Goal: Task Accomplishment & Management: Complete application form

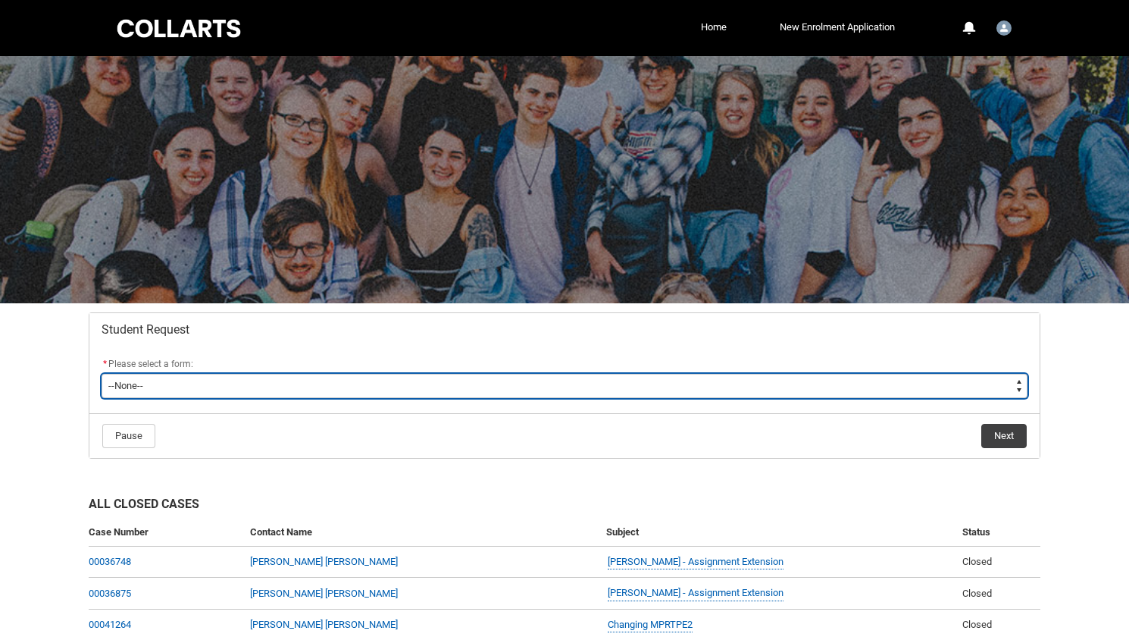
type lightning-select "Assignment_Extension_Choice"
select select "Assignment_Extension_Choice"
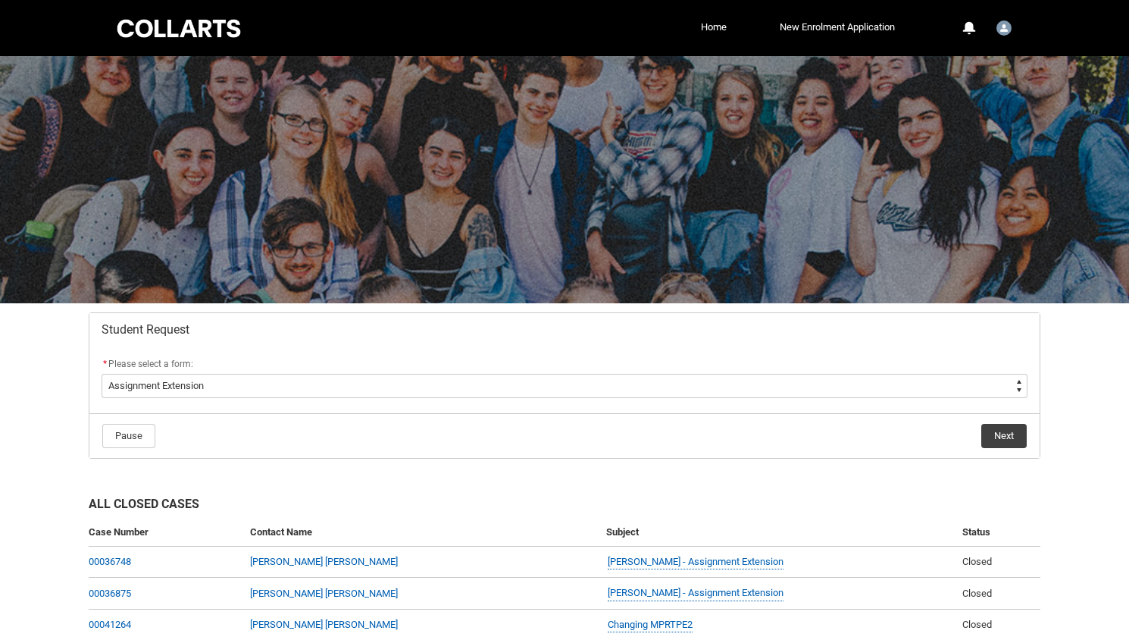
click at [994, 431] on button "Next" at bounding box center [1004, 436] width 45 height 24
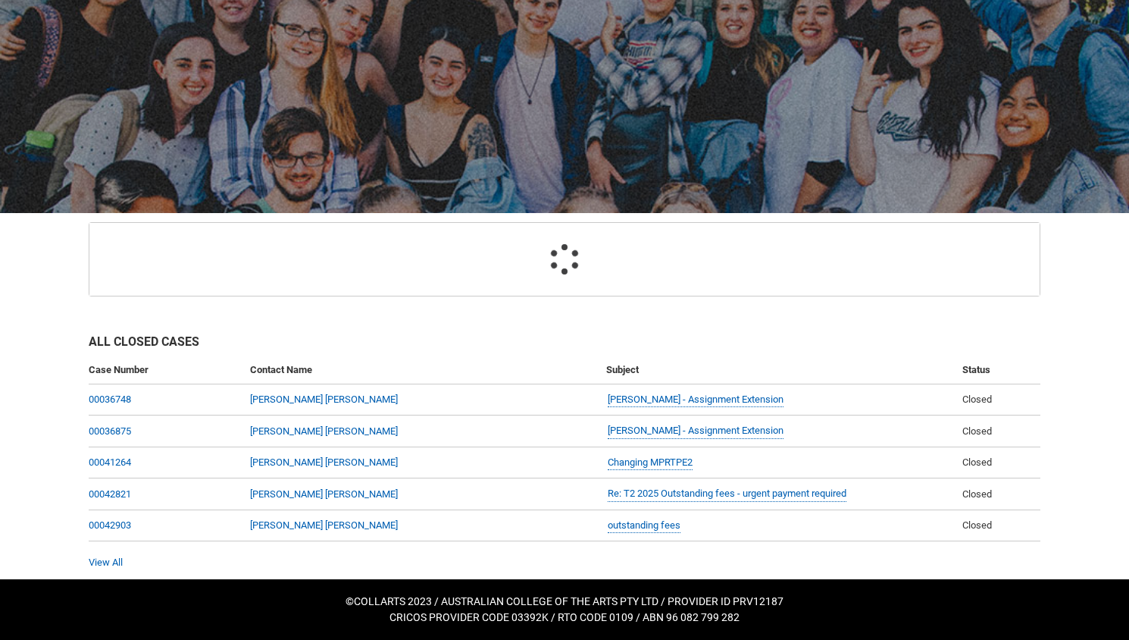
scroll to position [161, 0]
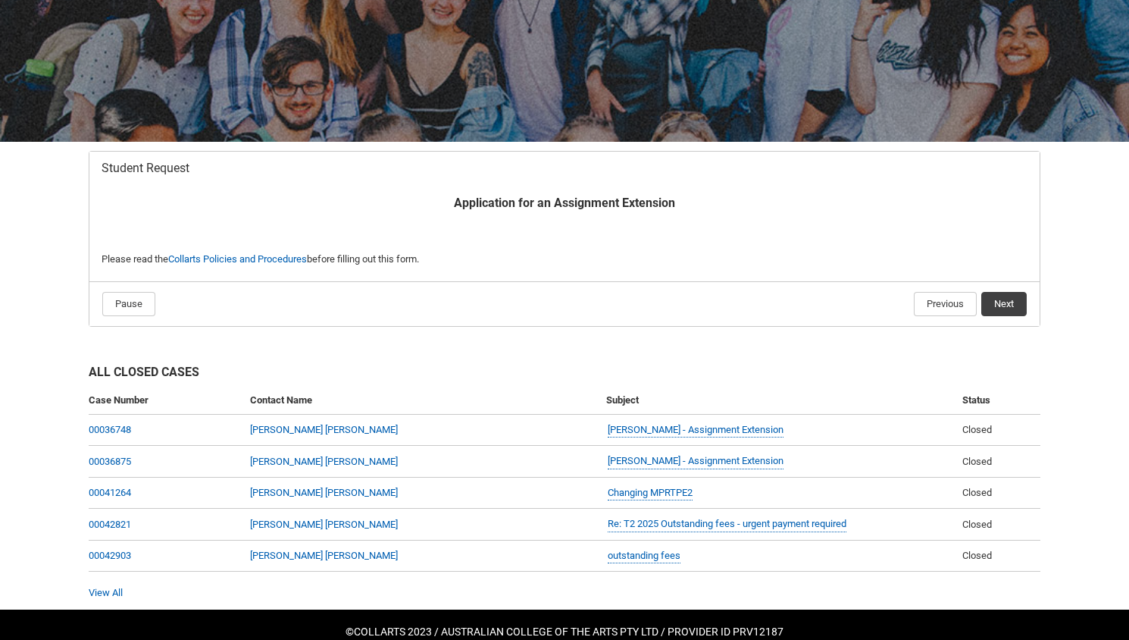
click at [997, 382] on h2 "All Closed Cases" at bounding box center [565, 374] width 952 height 23
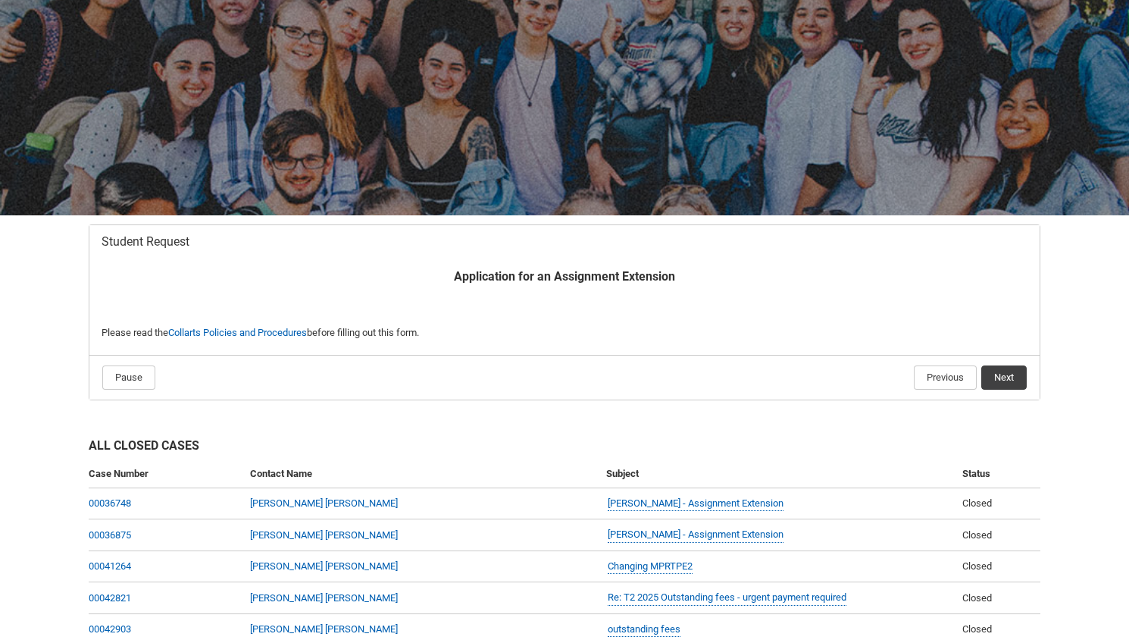
scroll to position [87, 0]
click at [994, 380] on button "Next" at bounding box center [1004, 378] width 45 height 24
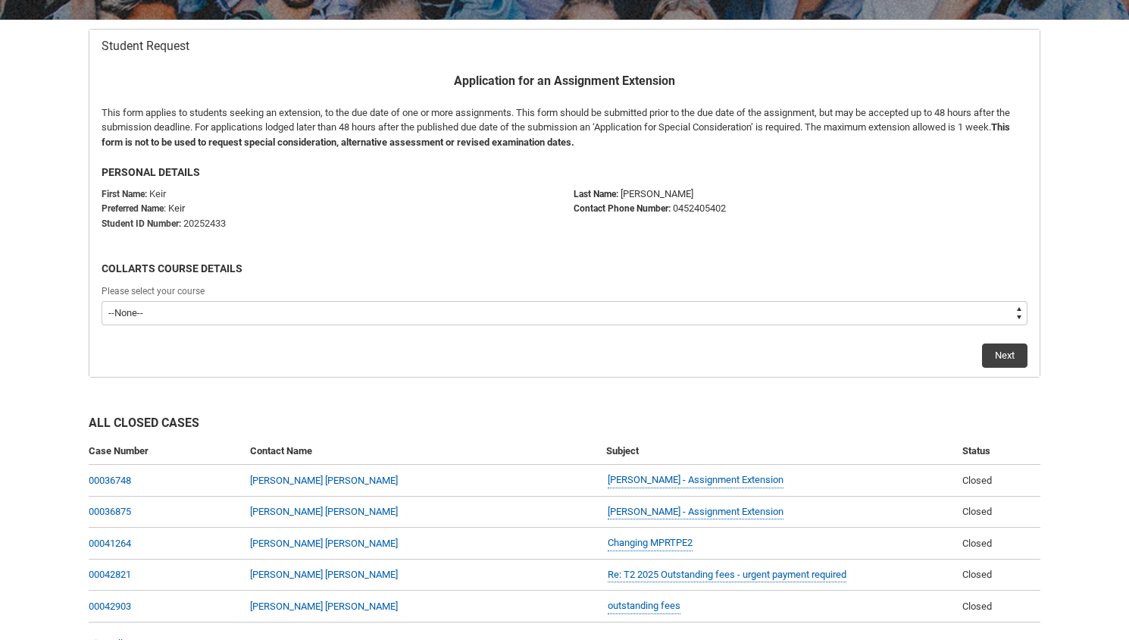
scroll to position [312, 0]
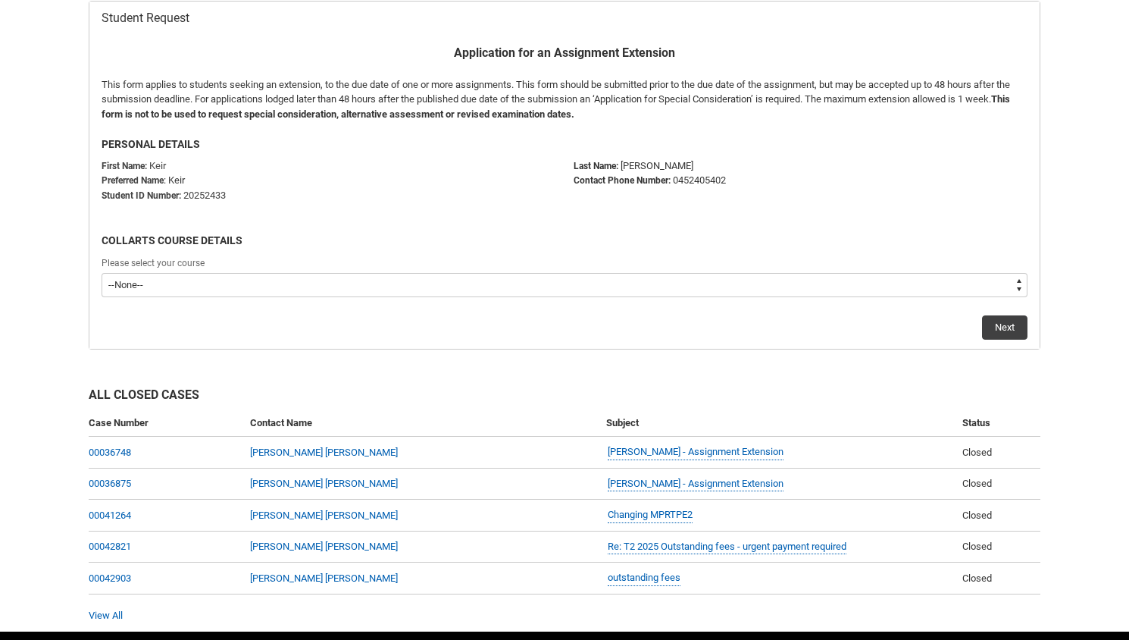
type lightning-select "recordPicklist_ProgramEnrollment.a0jOZ000003AKOjYAO"
select select "recordPicklist_ProgramEnrollment.a0jOZ000003AKOjYAO"
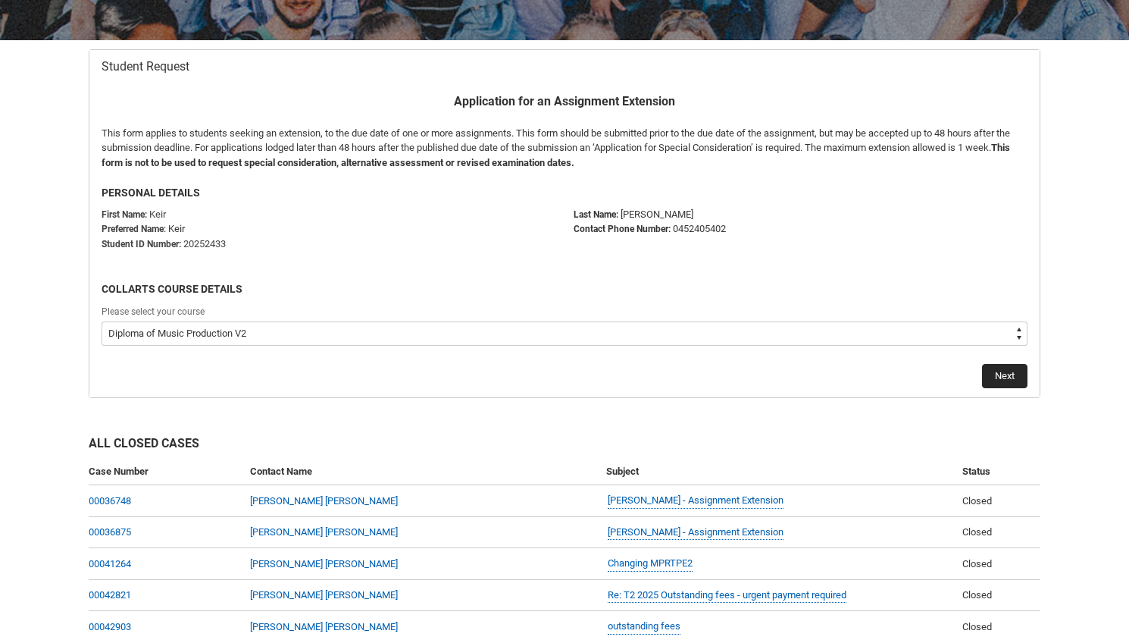
scroll to position [258, 0]
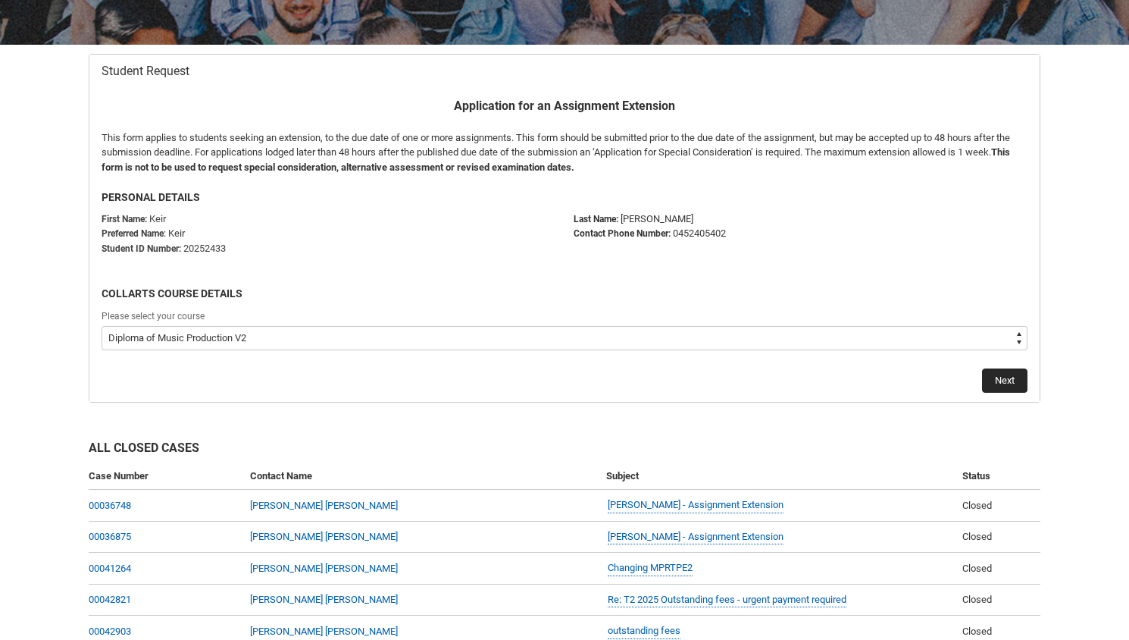
click at [1010, 379] on button "Next" at bounding box center [1004, 380] width 45 height 24
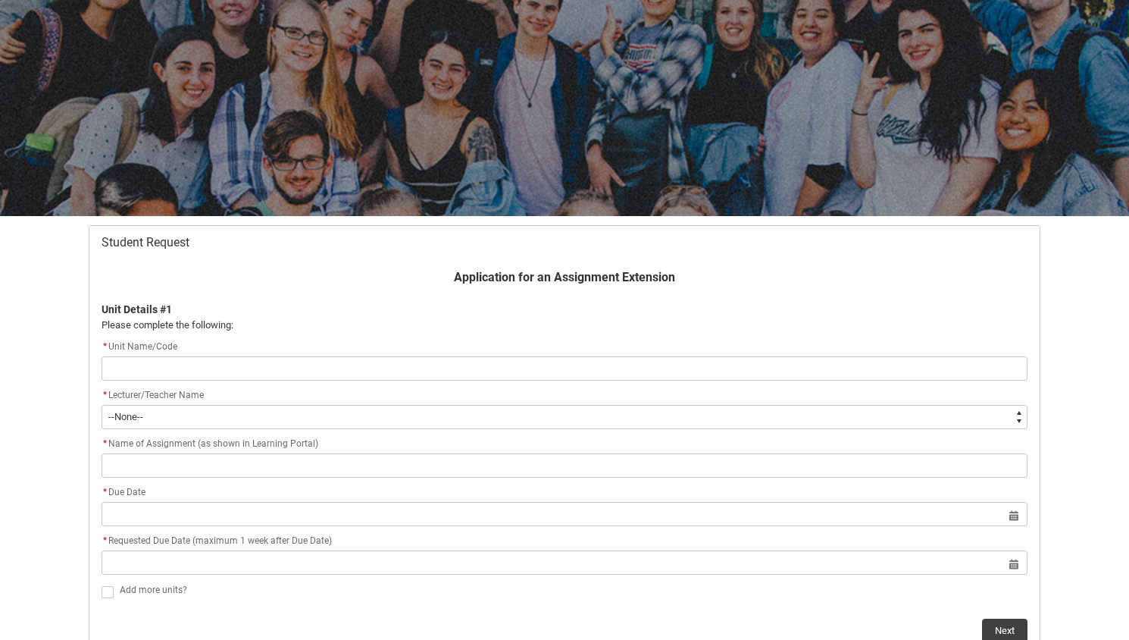
scroll to position [161, 0]
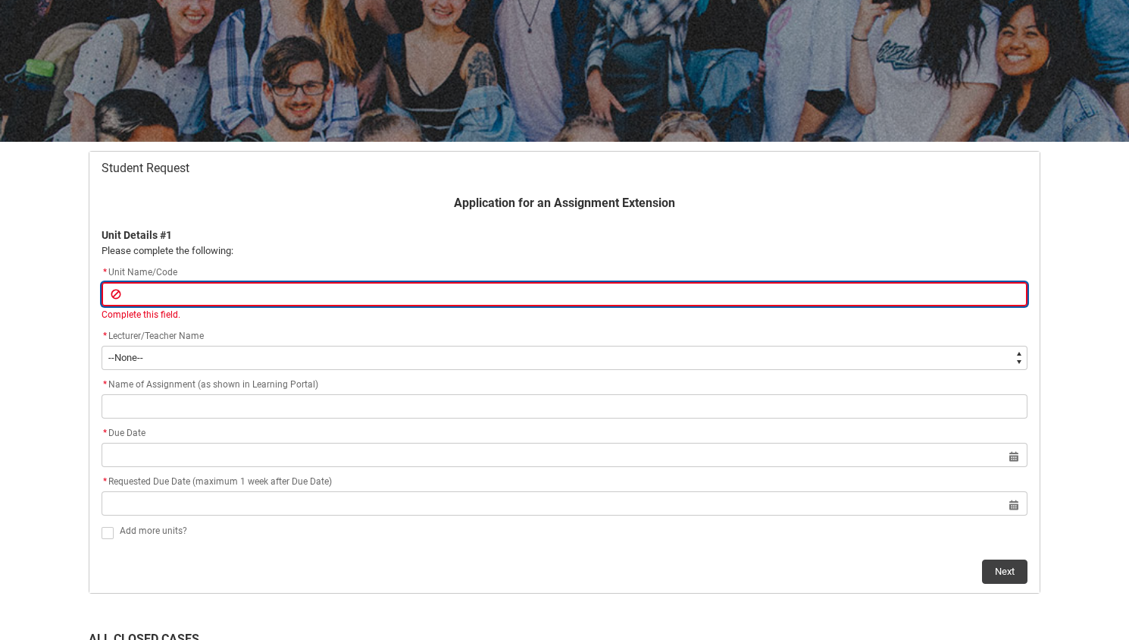
type lightning-primitive-input-simple "C"
type input "C"
type lightning-primitive-input-simple "CR"
type input "CR"
type lightning-primitive-input-simple "CRF"
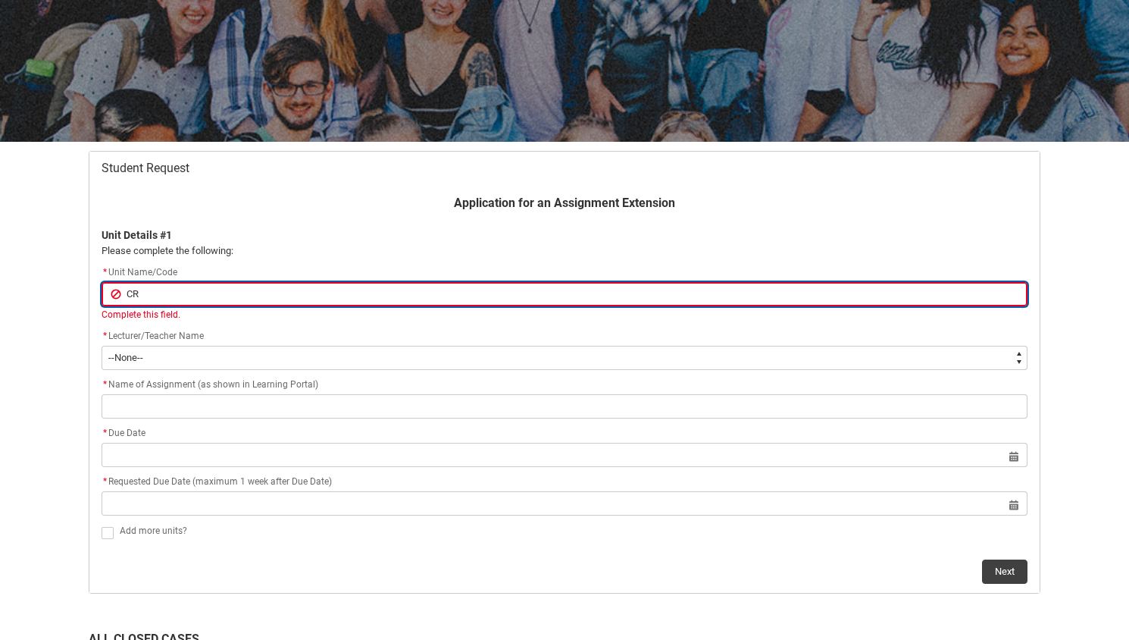
type input "CRF"
type lightning-primitive-input-simple "CRFI"
type input "CRFI"
type lightning-primitive-input-simple "CRFIF"
type input "CRFIF"
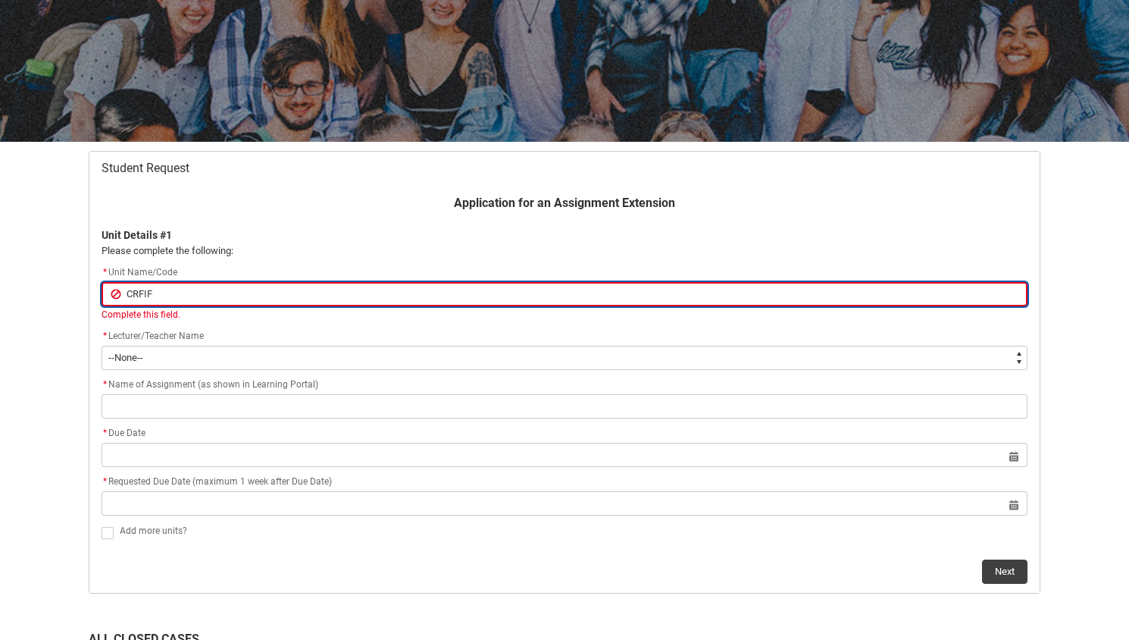
type lightning-primitive-input-simple "CRFIFO"
type input "CRFIFO"
type lightning-primitive-input-simple "CRFIFOS"
type input "CRFIFOS"
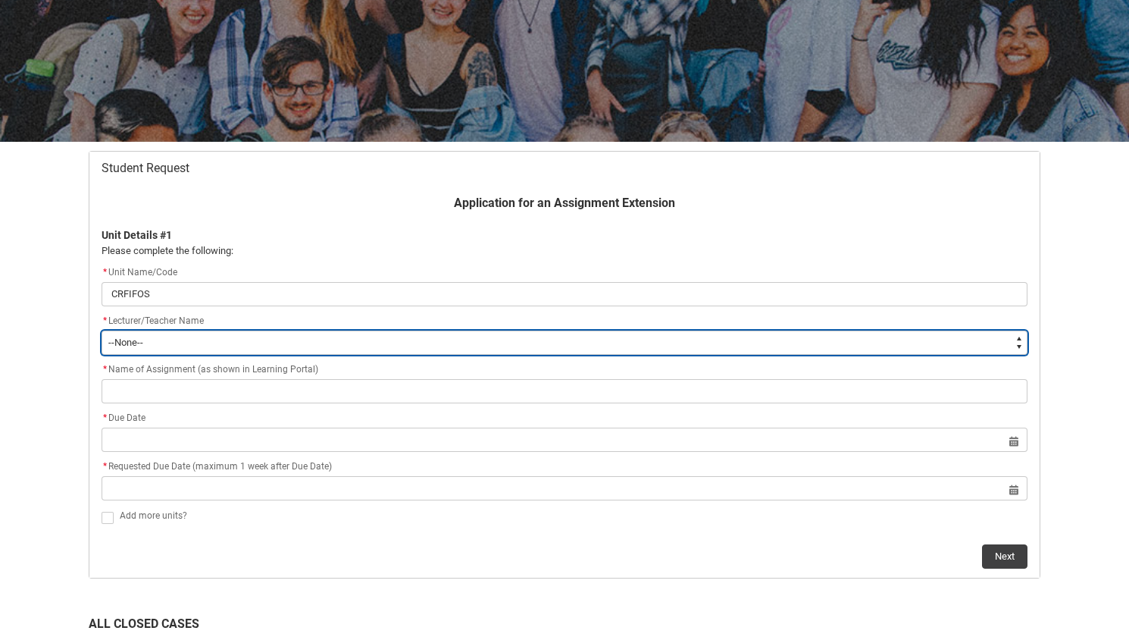
type lightning-select "Faculty_NamefromAtoM.0035g00000b9AZyAAM"
select select "Faculty_NamefromAtoM.0035g00000b9AZyAAM"
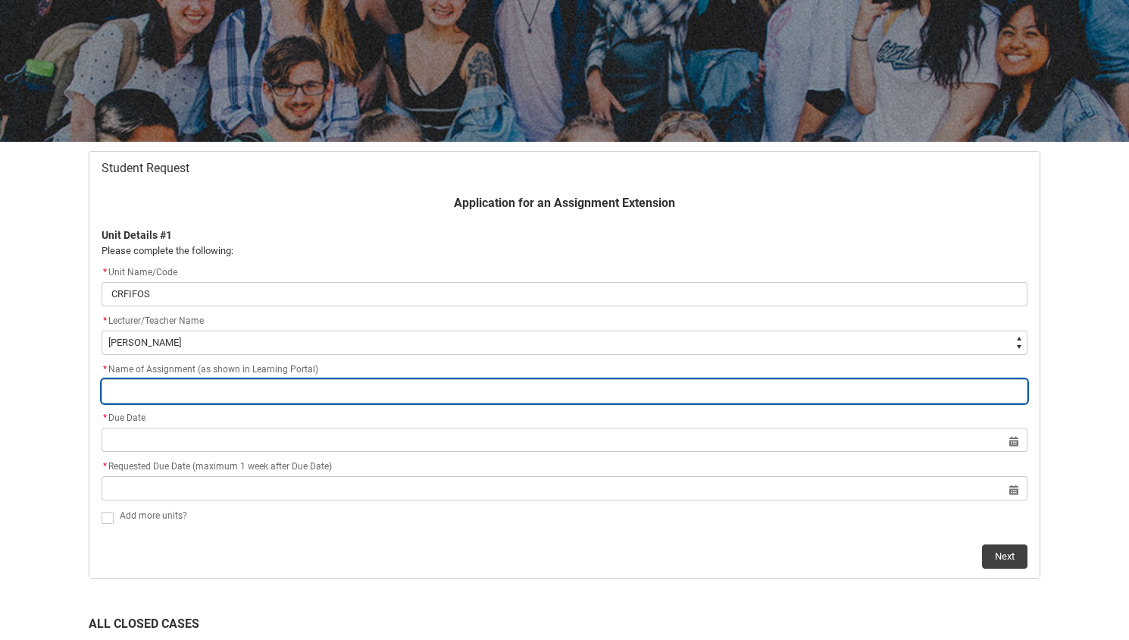
click at [212, 393] on input "Redu_Student_Request flow" at bounding box center [565, 391] width 926 height 24
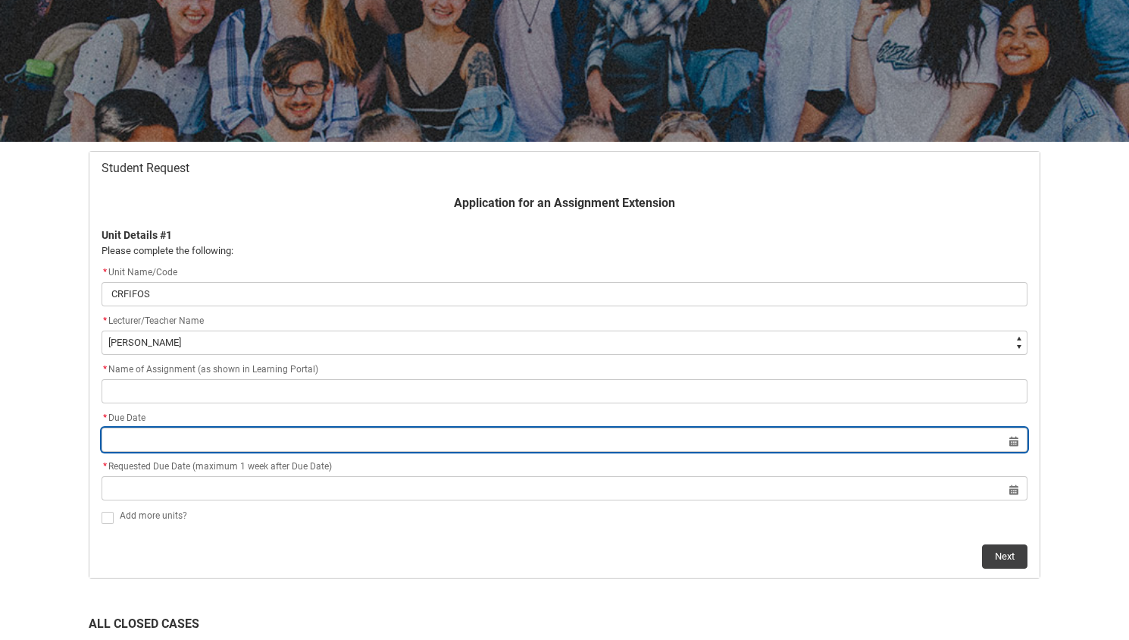
click at [180, 437] on div "* Due Date Select a date for Format: [DATE]" at bounding box center [565, 430] width 926 height 42
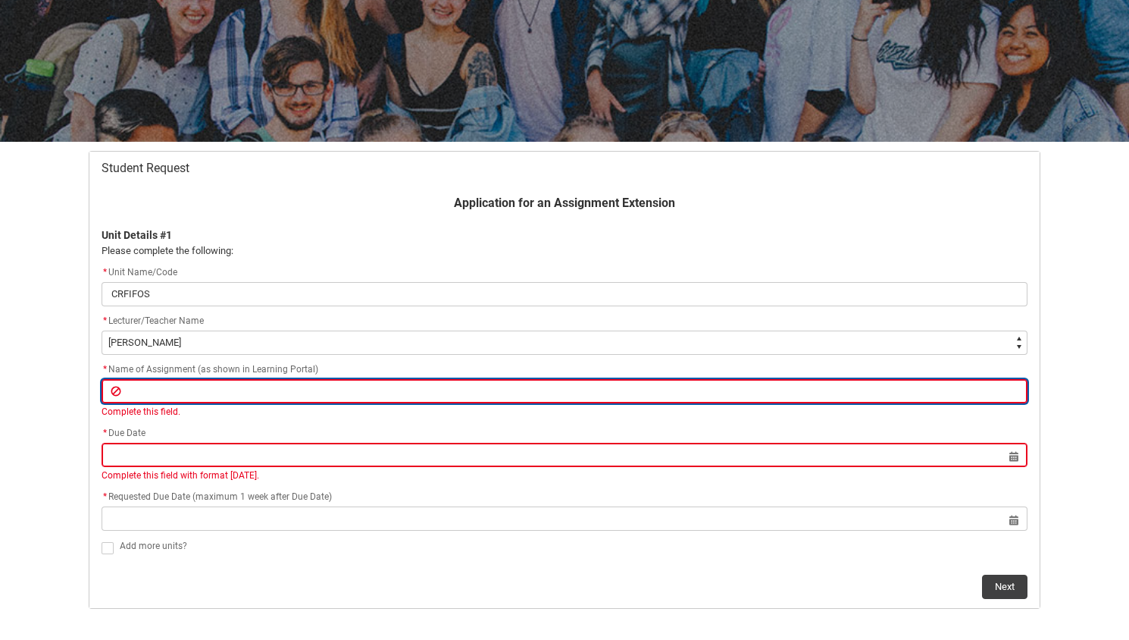
click at [189, 386] on input "Redu_Student_Request flow" at bounding box center [565, 391] width 926 height 24
click at [258, 390] on input "Redu_Student_Request flow" at bounding box center [565, 391] width 926 height 24
paste input "Final Creative Experiment and Annotated Bibliography – Part 2"
type lightning-primitive-input-simple "Final Creative Experiment and Annotated Bibliography – Part 2"
type input "Final Creative Experiment and Annotated Bibliography – Part 2"
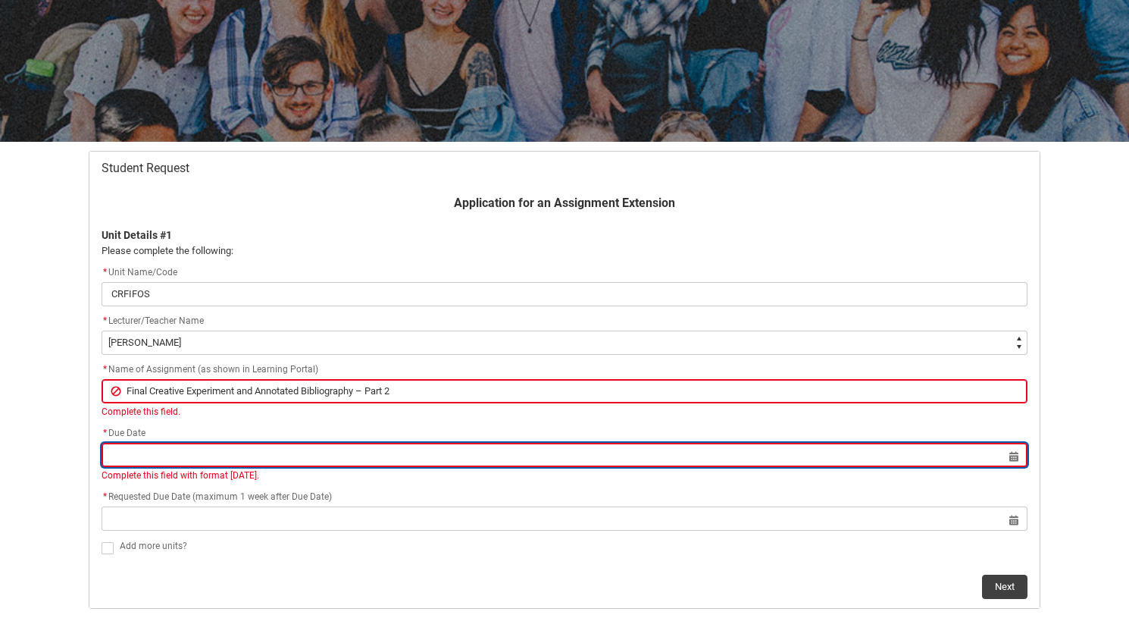
click at [202, 449] on input "Redu_Student_Request flow" at bounding box center [565, 455] width 926 height 24
select select "2025"
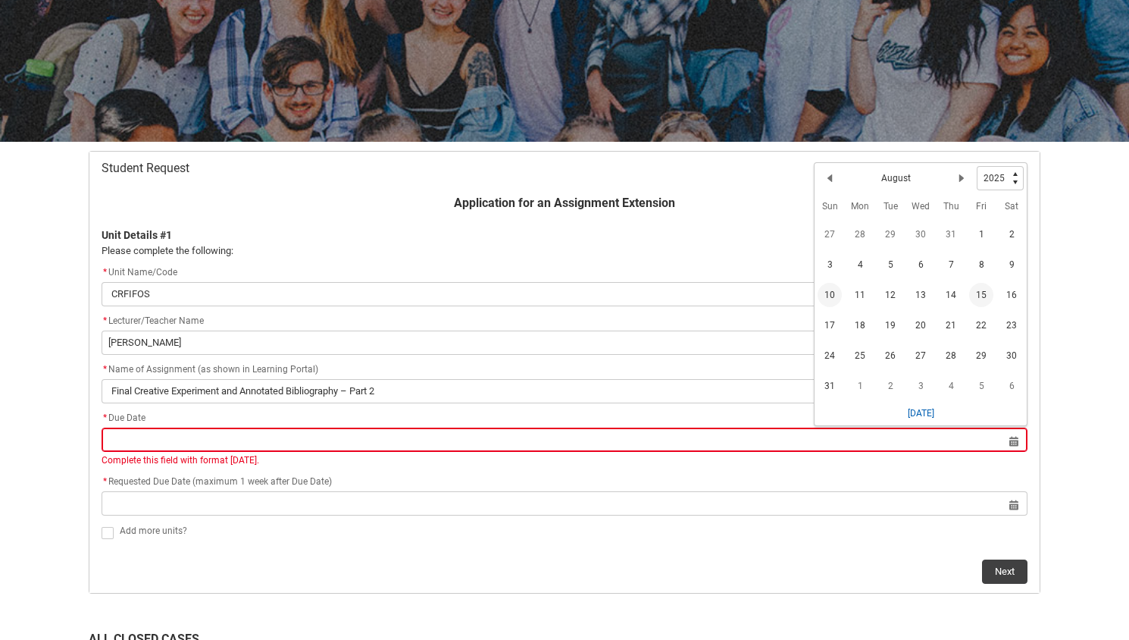
click at [831, 297] on span "10" at bounding box center [830, 295] width 24 height 24
type lightning-datepicker "[DATE]"
type lightning-input "[DATE]"
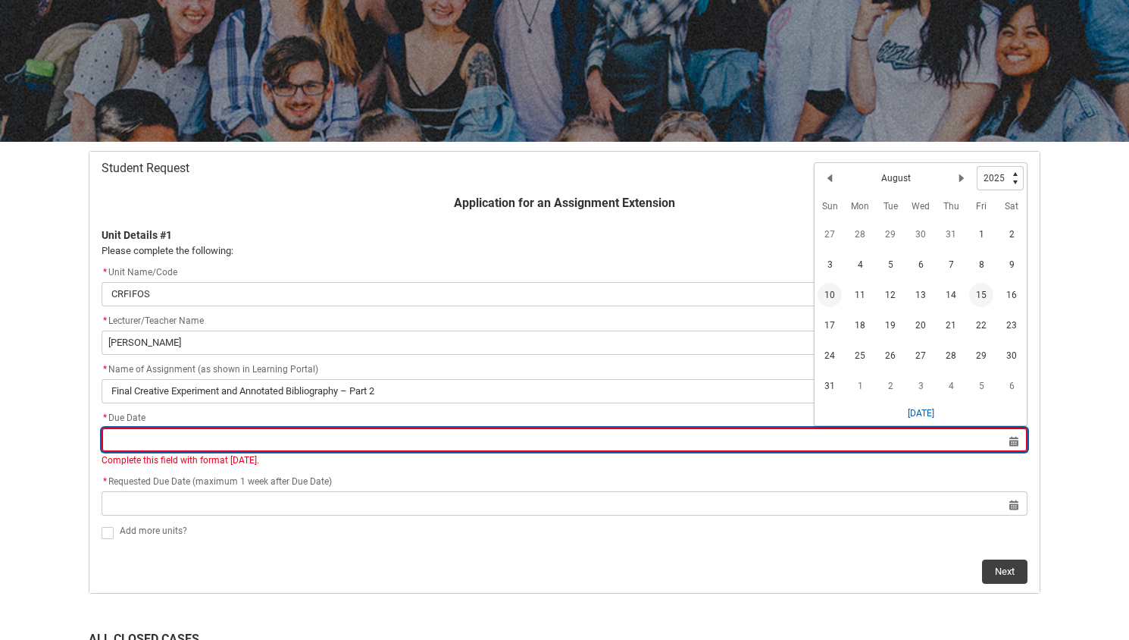
type input "[DATE]"
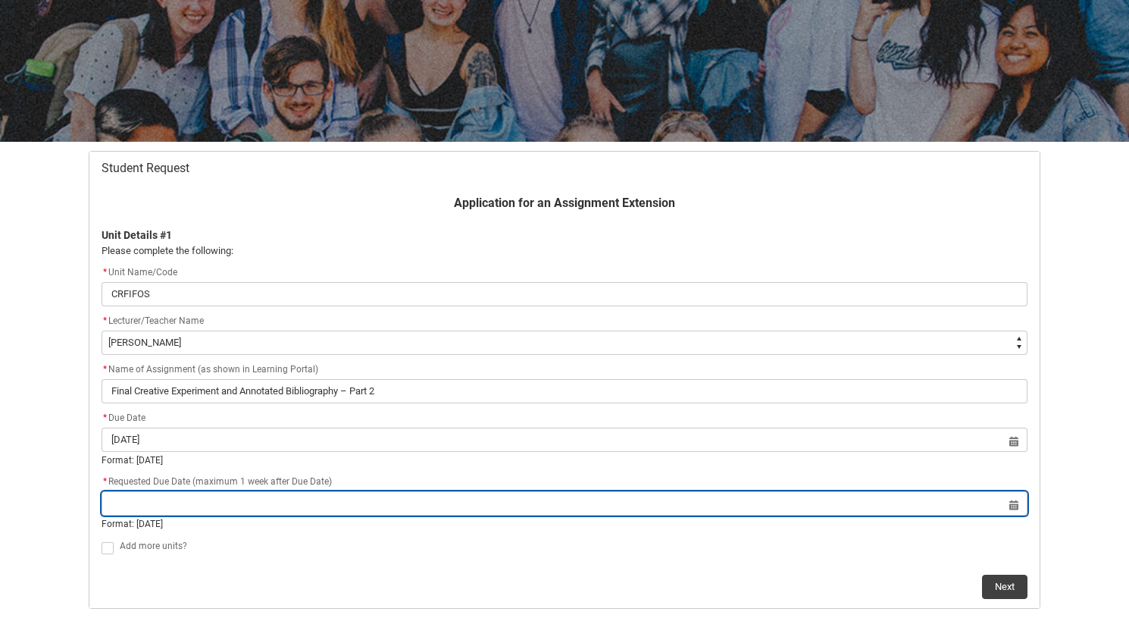
click at [384, 499] on input "Redu_Student_Request flow" at bounding box center [565, 503] width 926 height 24
select select "2025"
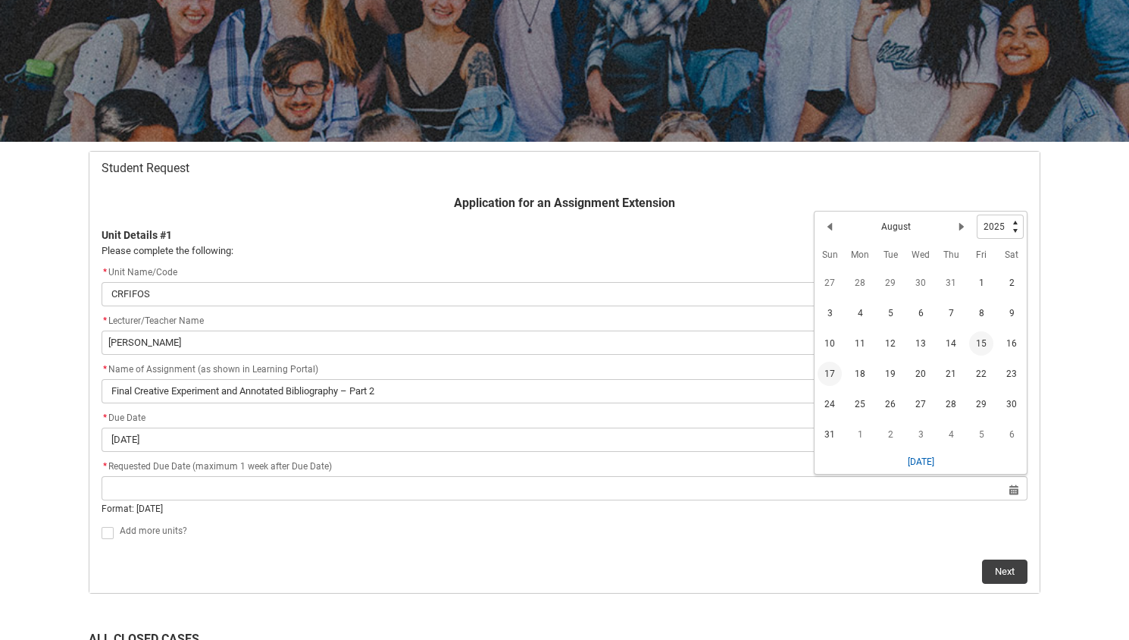
click at [831, 373] on span "17" at bounding box center [830, 374] width 24 height 24
type lightning-datepicker "[DATE]"
type lightning-input "[DATE]"
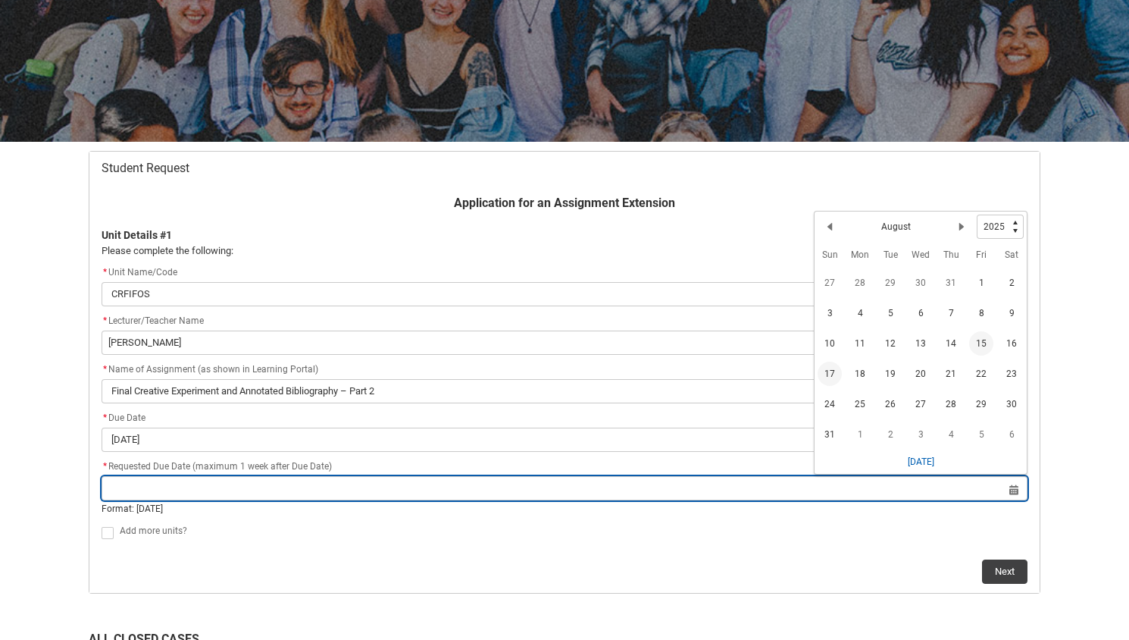
type input "[DATE]"
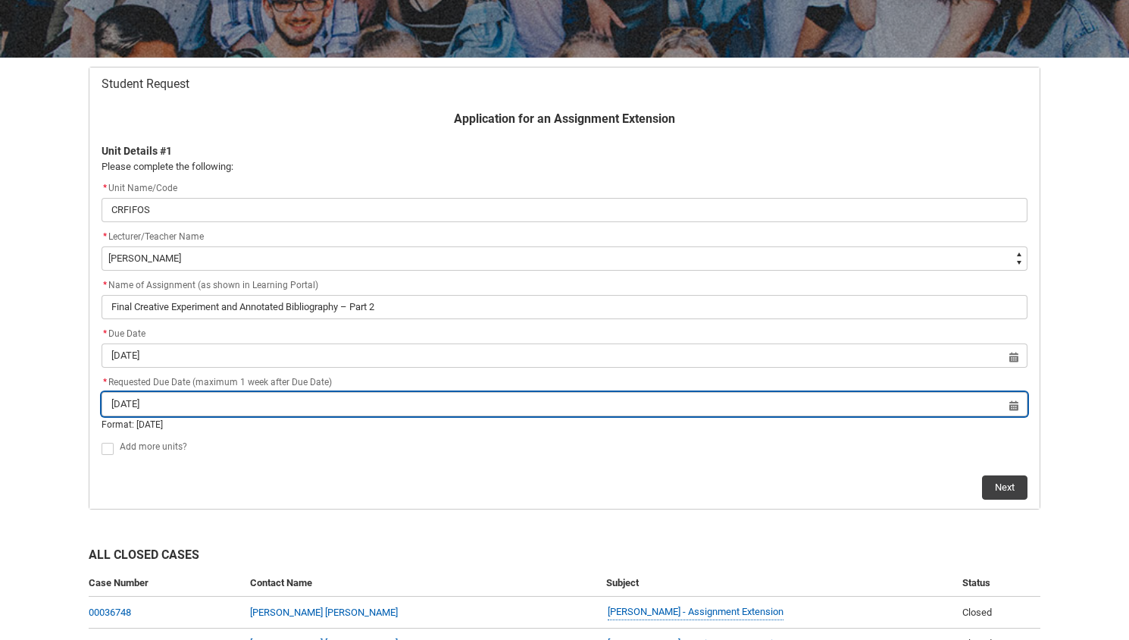
scroll to position [246, 0]
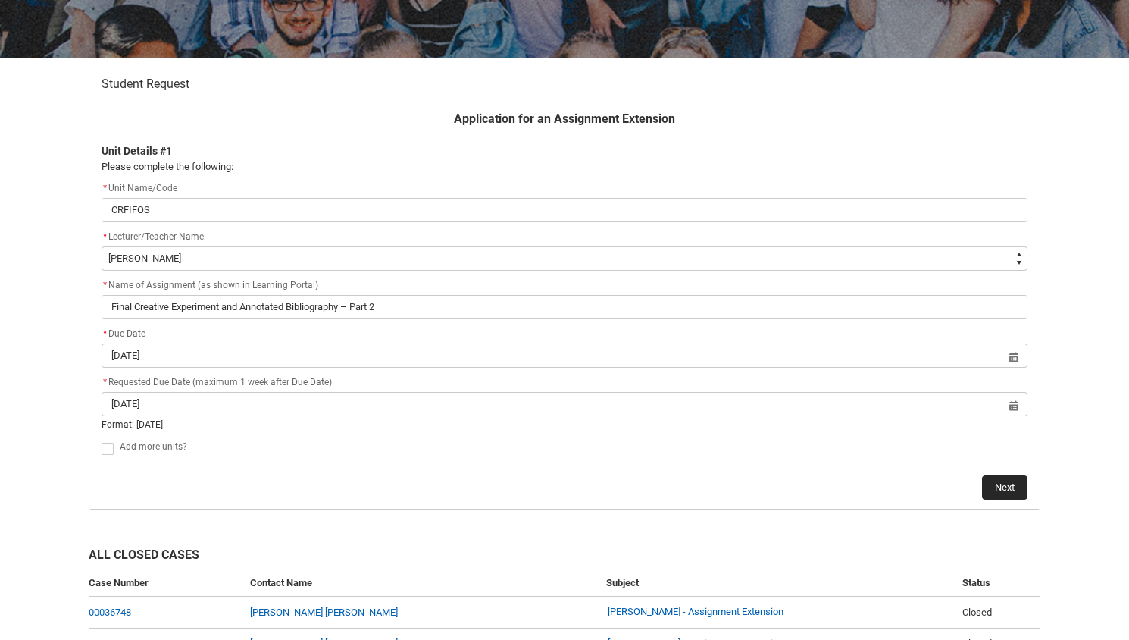
click at [1007, 485] on button "Next" at bounding box center [1004, 487] width 45 height 24
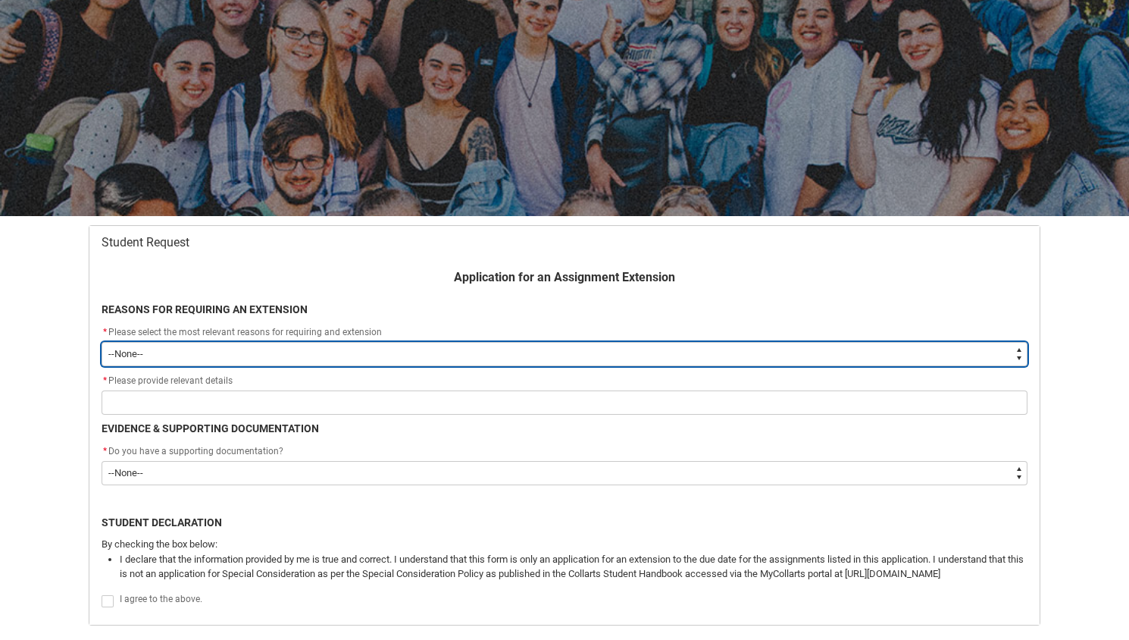
scroll to position [161, 0]
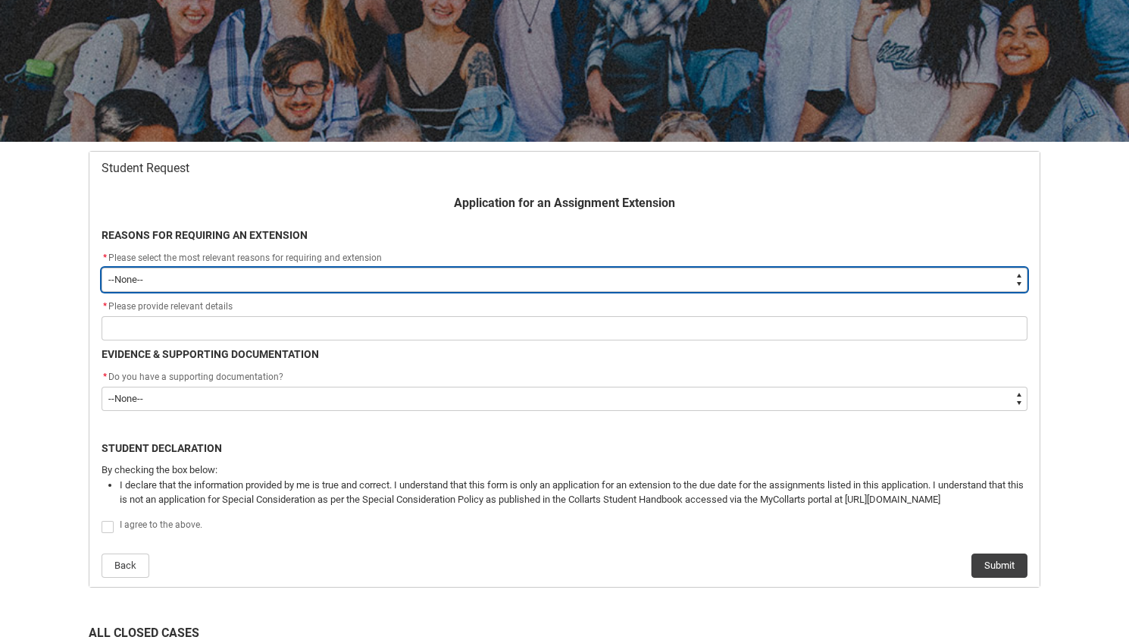
type lightning-select "choice_WithdrawEnrolment_Reason_Family"
select select "choice_WithdrawEnrolment_Reason_Family"
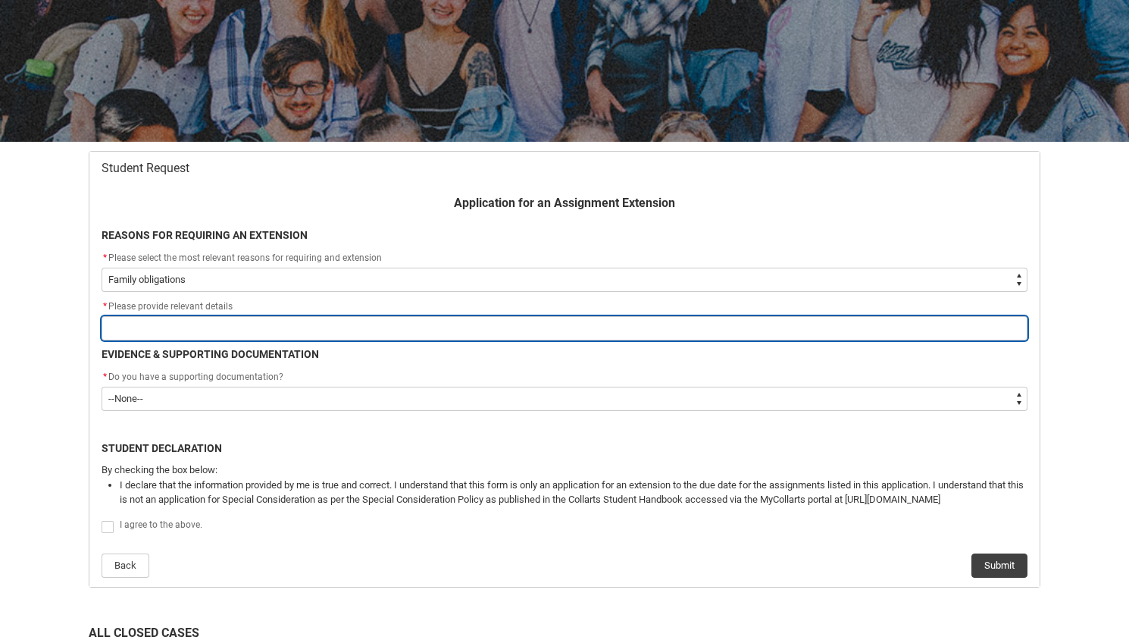
click at [193, 330] on input "Redu_Student_Request flow" at bounding box center [565, 328] width 926 height 24
type lightning-primitive-input-simple "M"
type input "M"
type lightning-primitive-input-simple "My"
type input "My"
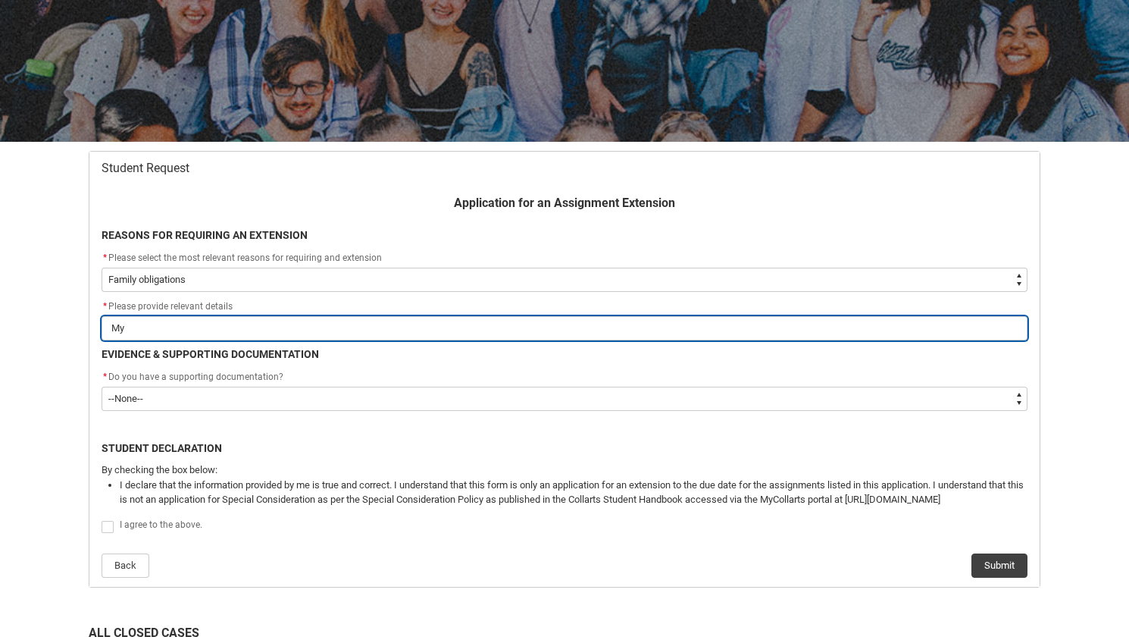
type lightning-primitive-input-simple "My"
type input "My"
type lightning-primitive-input-simple "My f"
type input "My f"
type lightning-primitive-input-simple "My fa"
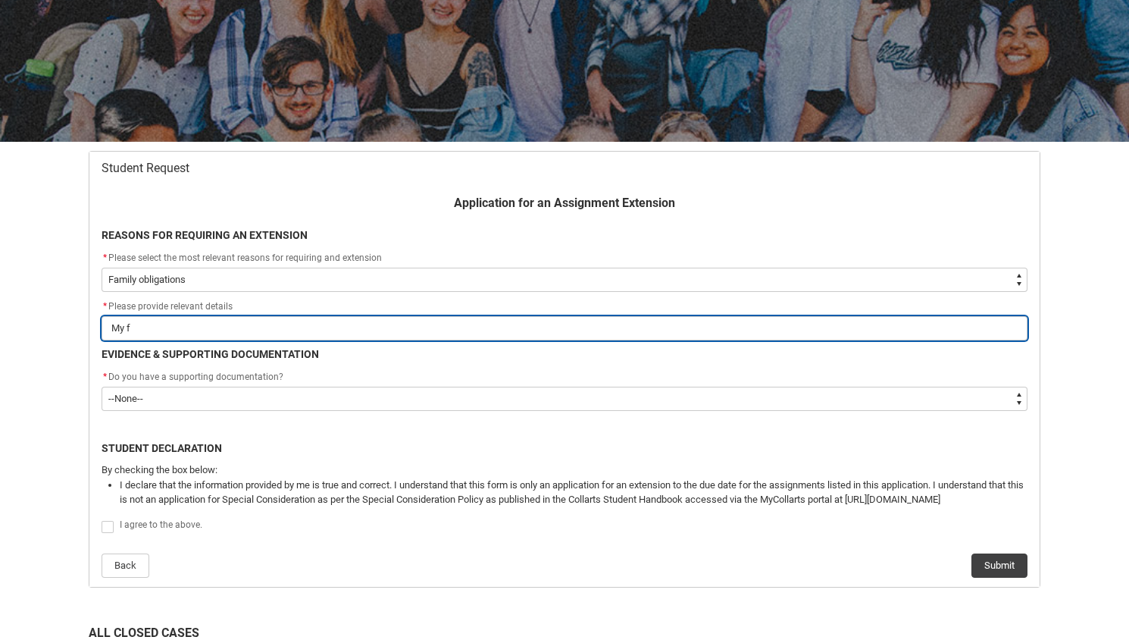
type input "My fa"
type lightning-primitive-input-simple "My fat"
type input "My fat"
type lightning-primitive-input-simple "My fath"
type input "My fath"
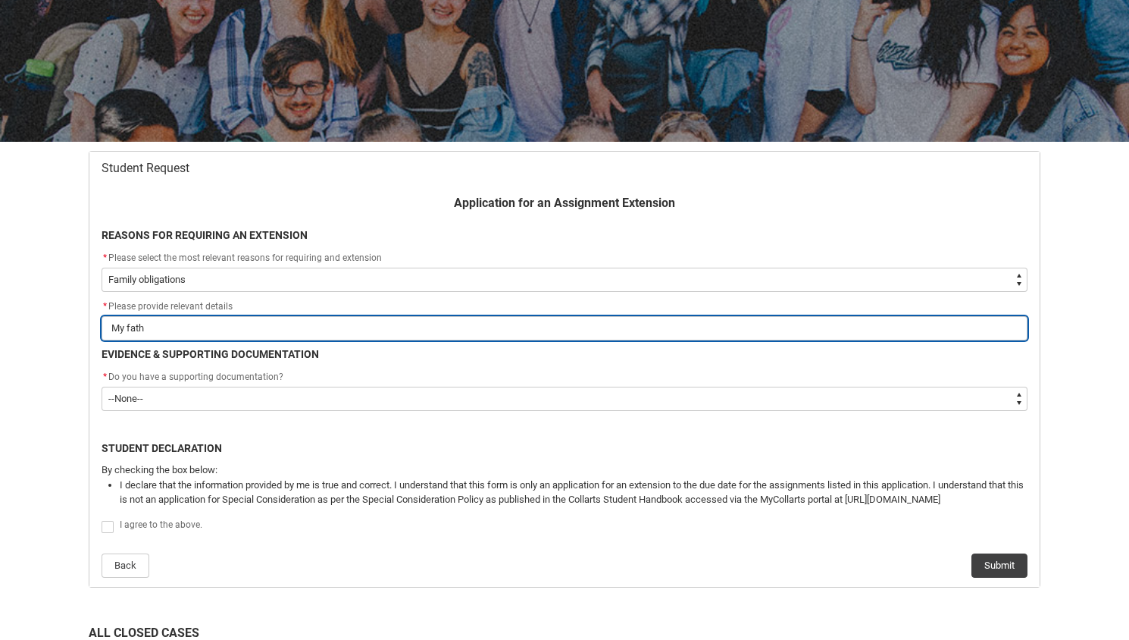
type lightning-primitive-input-simple "My fathe"
type input "My fathe"
type lightning-primitive-input-simple "My father"
type input "My father"
type lightning-primitive-input-simple "My father"
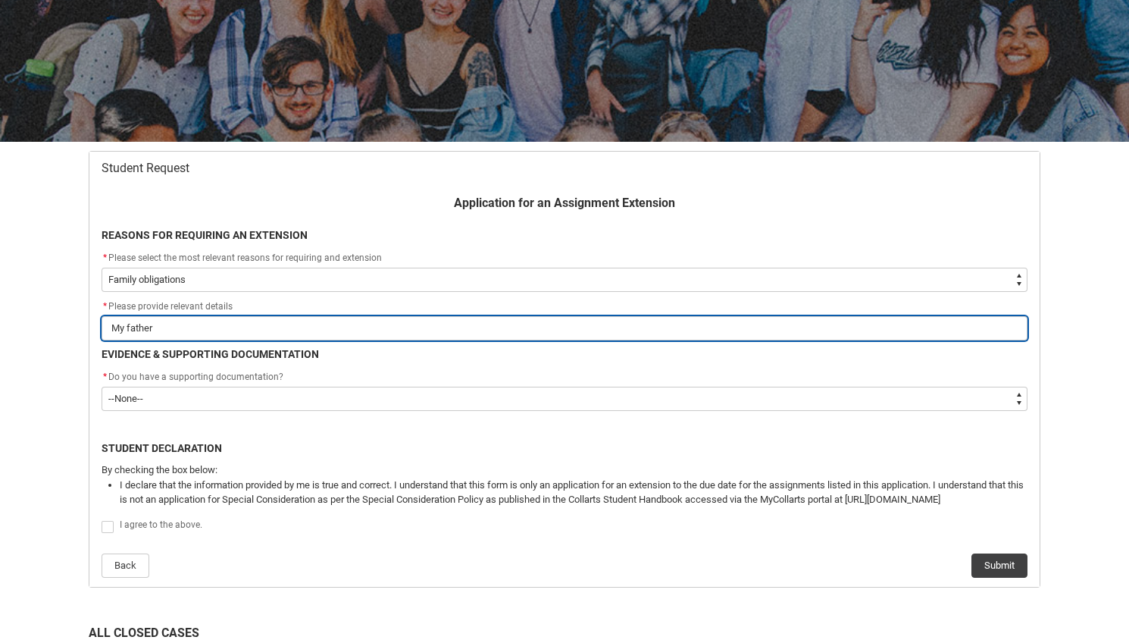
type input "My father"
type lightning-primitive-input-simple "My father h"
type input "My father h"
type lightning-primitive-input-simple "My father ha"
type input "My father ha"
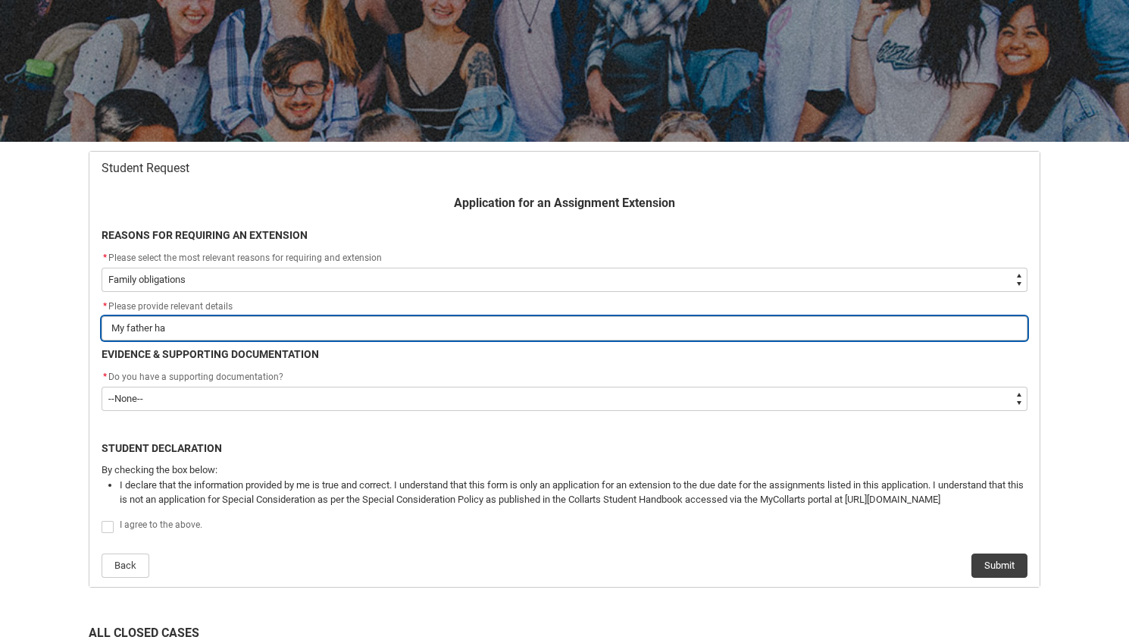
type lightning-primitive-input-simple "My father had"
type input "My father had"
type lightning-primitive-input-simple "My father had"
type input "My father had"
type lightning-primitive-input-simple "My father had a"
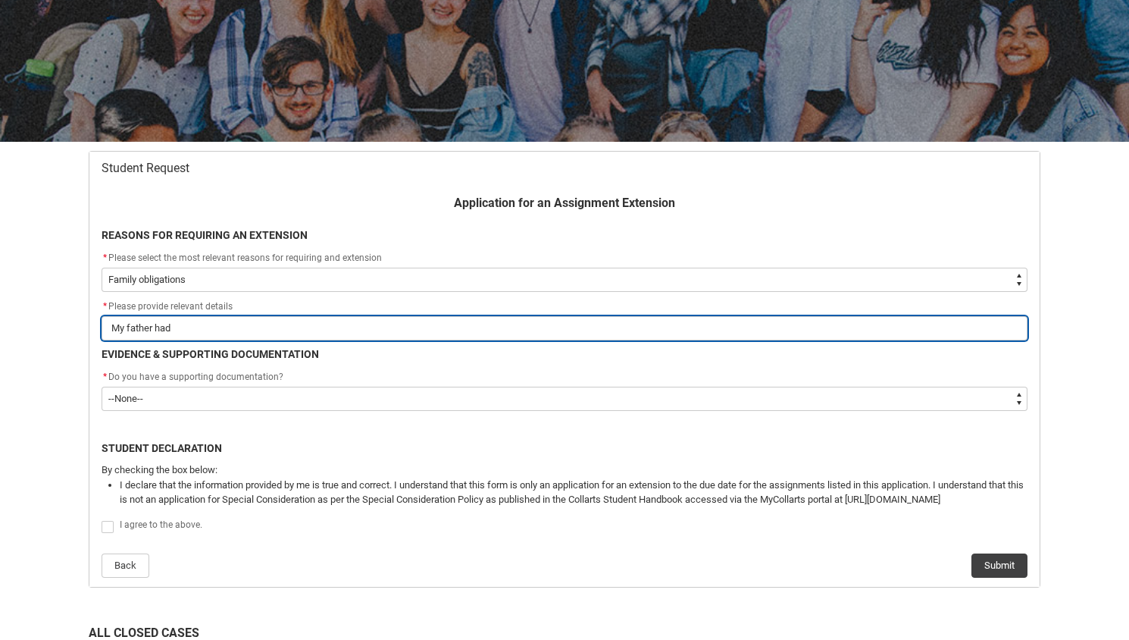
type input "My father had a"
type lightning-primitive-input-simple "My father had an"
type input "My father had an"
type lightning-primitive-input-simple "My father had an"
type input "My father had an"
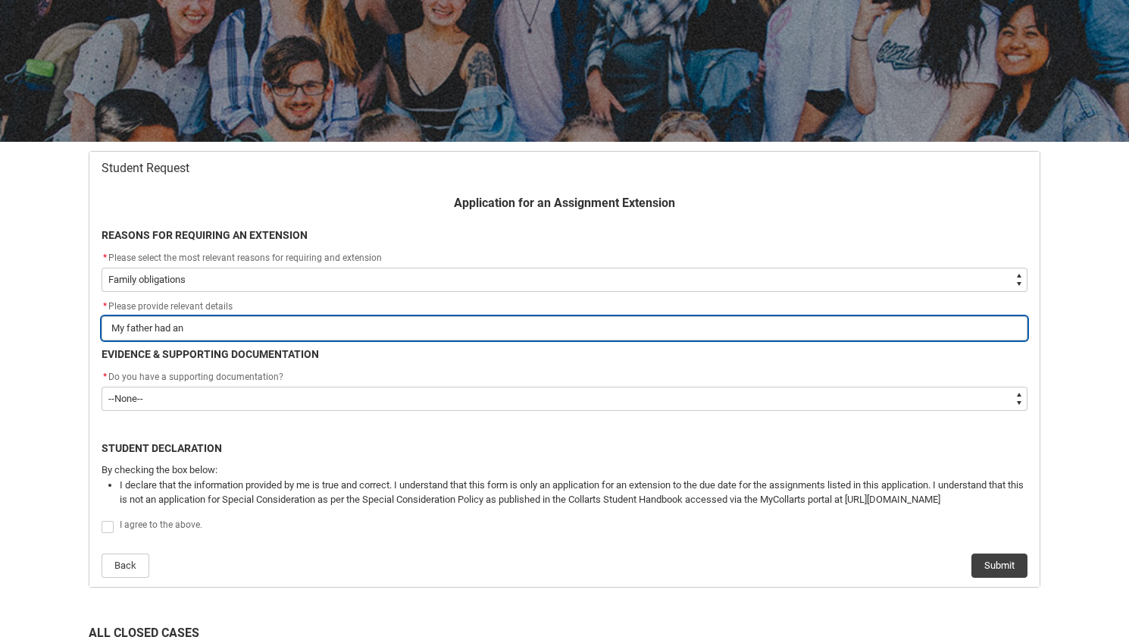
type lightning-primitive-input-simple "My father had an o"
type input "My father had an o"
type lightning-primitive-input-simple "My father had an op"
type input "My father had an op"
type lightning-primitive-input-simple "My father had an ope"
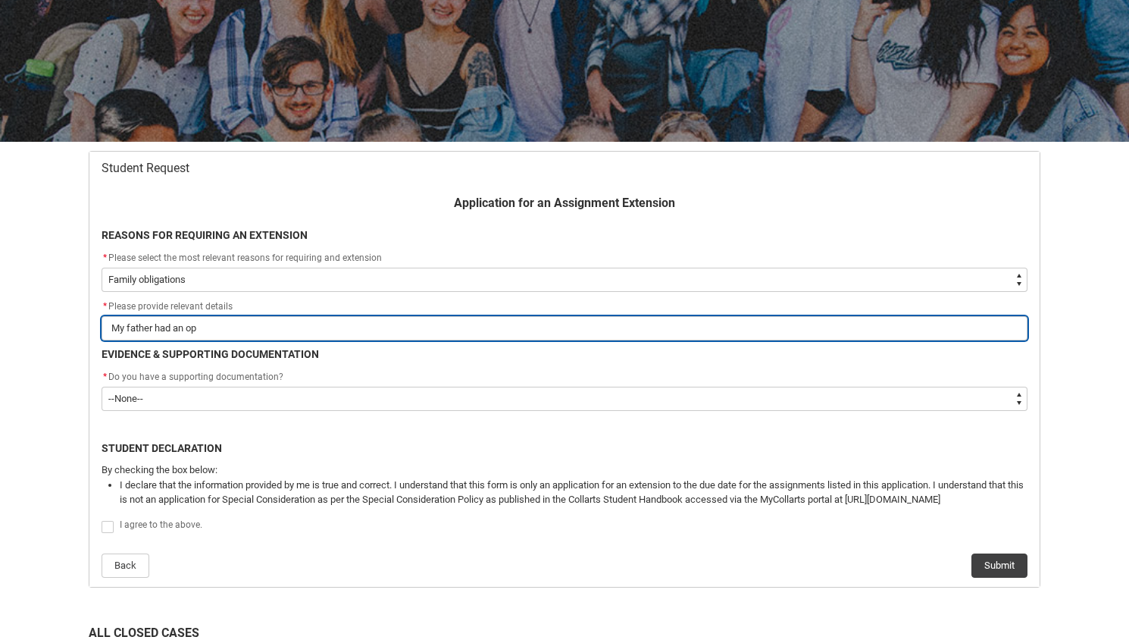
type input "My father had an ope"
type lightning-primitive-input-simple "My father had an oper"
type input "My father had an oper"
type lightning-primitive-input-simple "My father had an opera"
type input "My father had an opera"
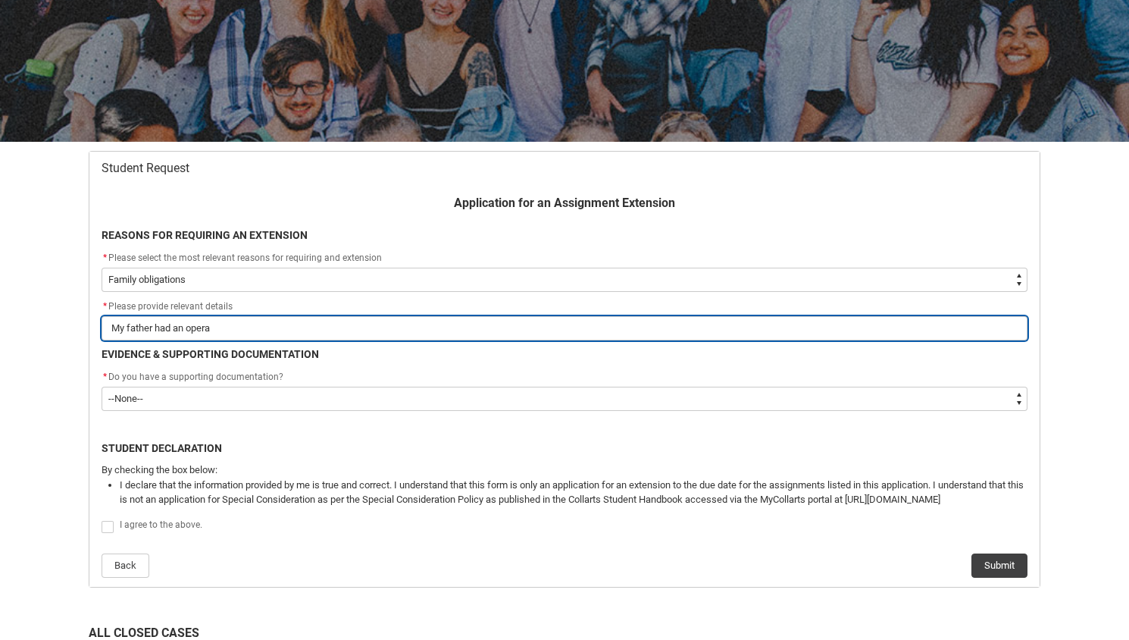
type lightning-primitive-input-simple "My father had an operat"
type input "My father had an operat"
type lightning-primitive-input-simple "My father had an opera"
type input "My father had an opera"
type lightning-primitive-input-simple "My father had an oper"
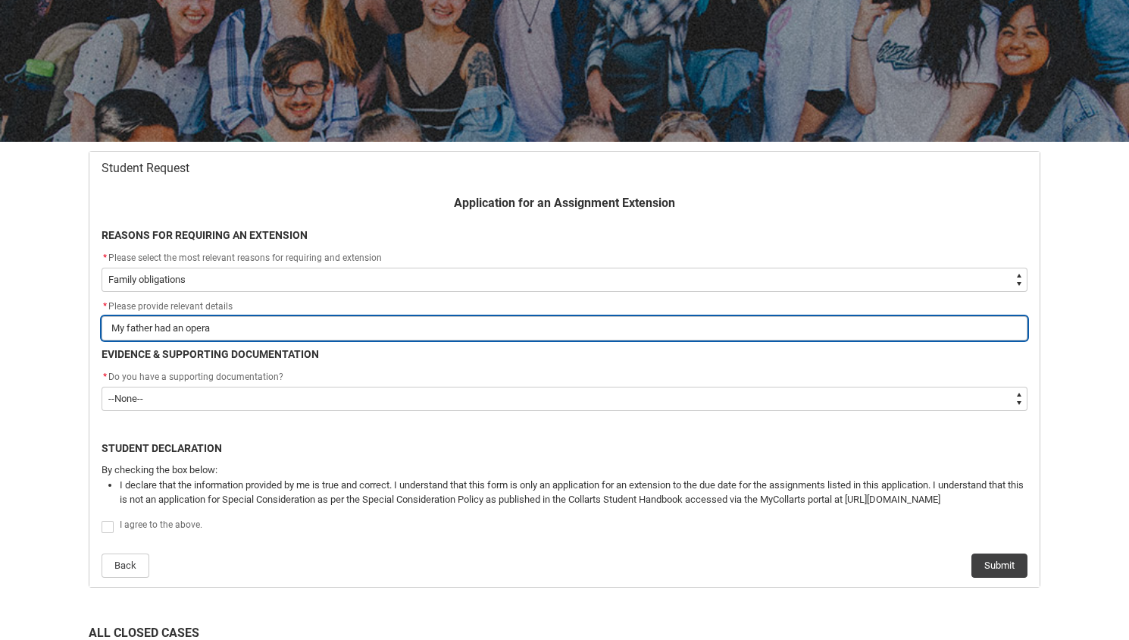
type input "My father had an oper"
type lightning-primitive-input-simple "My father had an ope"
type input "My father had an ope"
type lightning-primitive-input-simple "My father had an op"
type input "My father had an op"
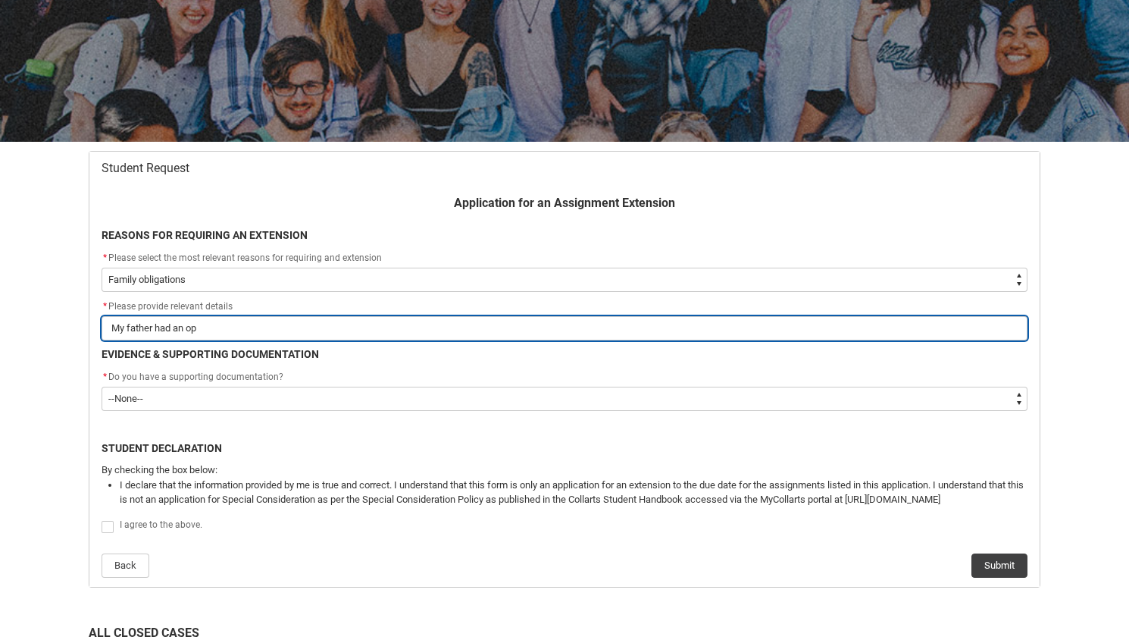
type lightning-primitive-input-simple "My father had an o"
type input "My father had an o"
type lightning-primitive-input-simple "My father had an"
type input "My father had an"
type lightning-primitive-input-simple "My father had an"
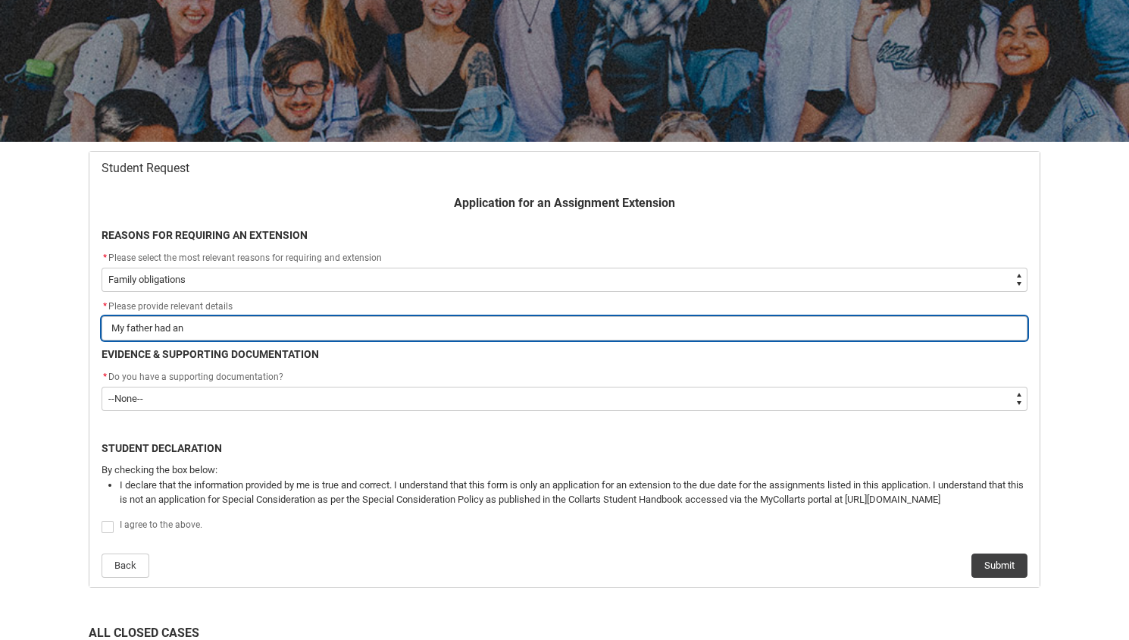
type input "My father had an"
type lightning-primitive-input-simple "My father had a"
type input "My father had a"
type lightning-primitive-input-simple "My father had"
type input "My father had"
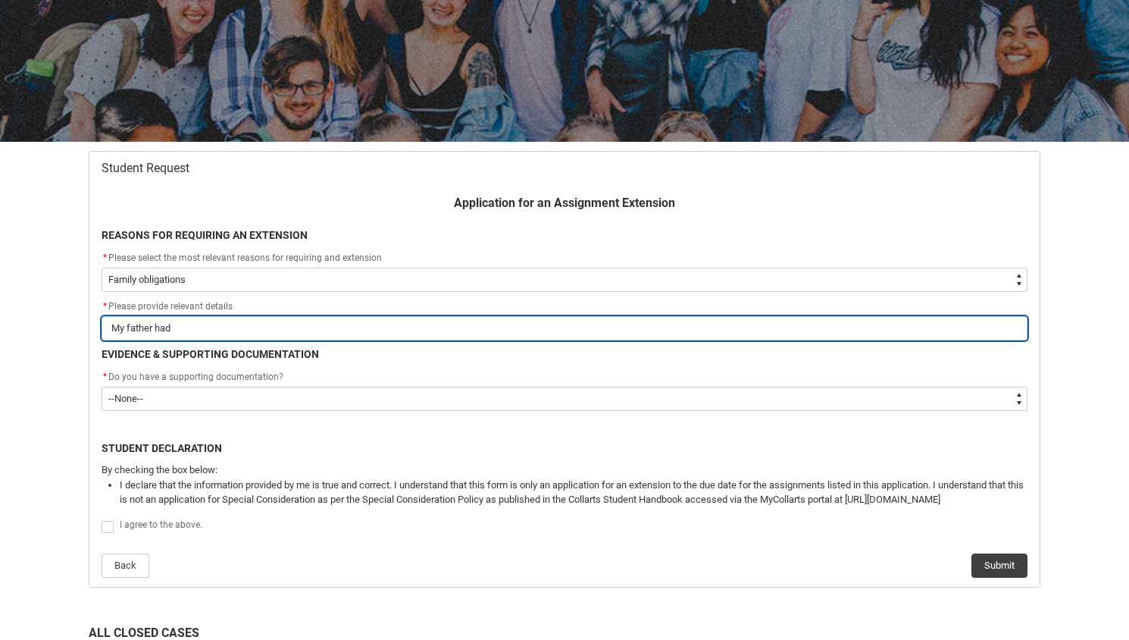
type lightning-primitive-input-simple "My father had t"
type input "My father had t"
type lightning-primitive-input-simple "My father had to"
type input "My father had to"
type lightning-primitive-input-simple "My father had to"
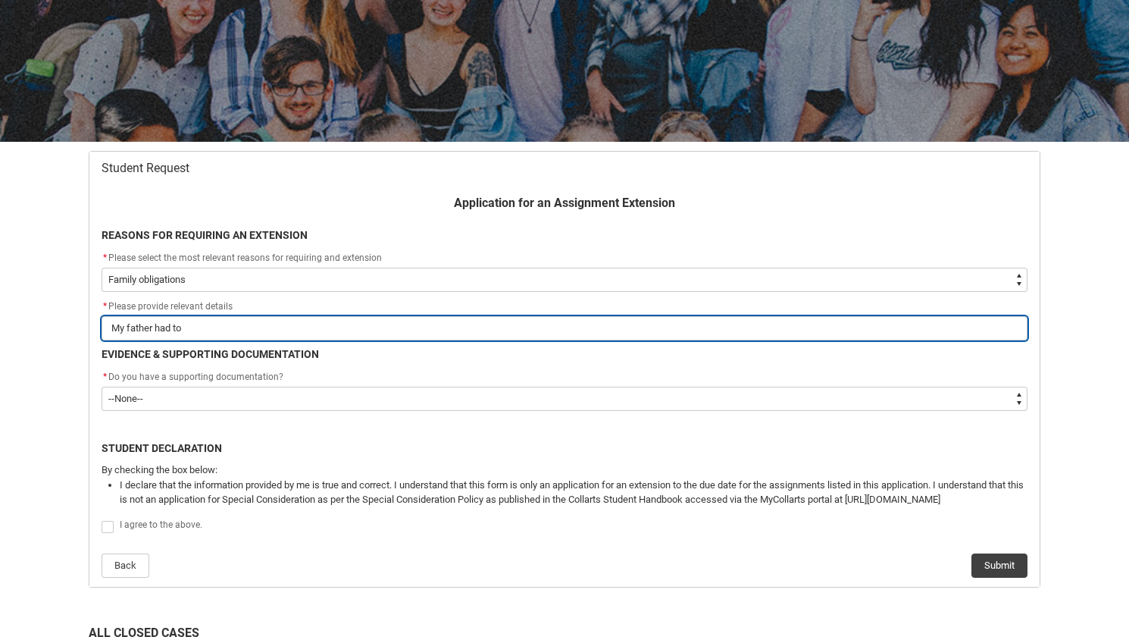
type input "My father had to"
type lightning-primitive-input-simple "My father had to h"
type input "My father had to h"
type lightning-primitive-input-simple "My father had to ha"
type input "My father had to ha"
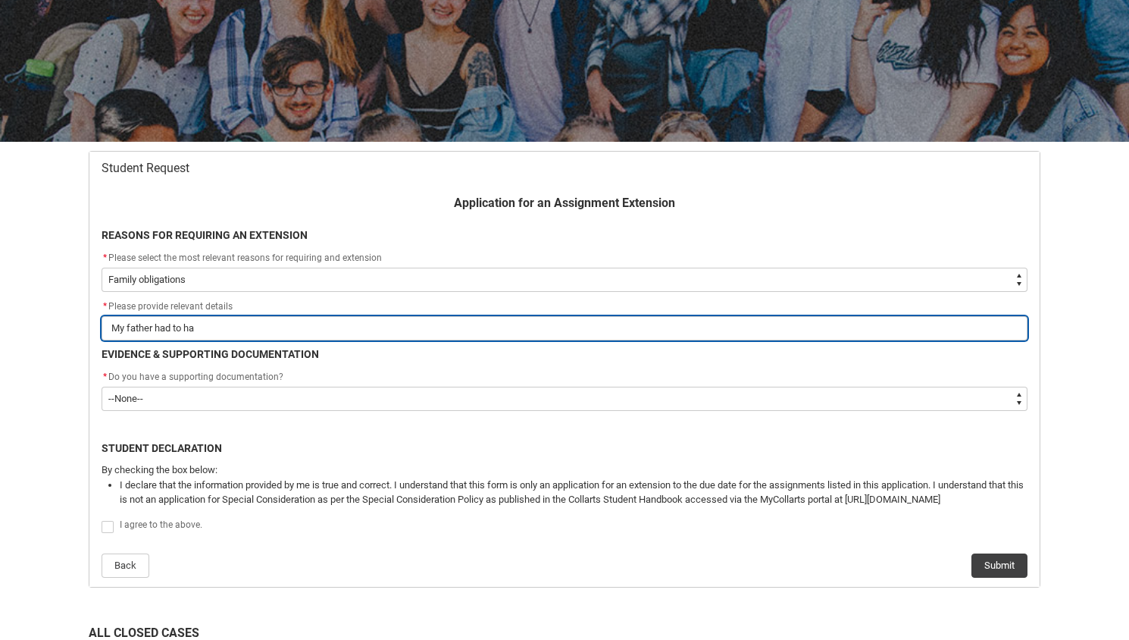
type lightning-primitive-input-simple "My father had to hav"
type input "My father had to hav"
type lightning-primitive-input-simple "My father had to have"
type input "My father had to have"
type lightning-primitive-input-simple "My father had to have"
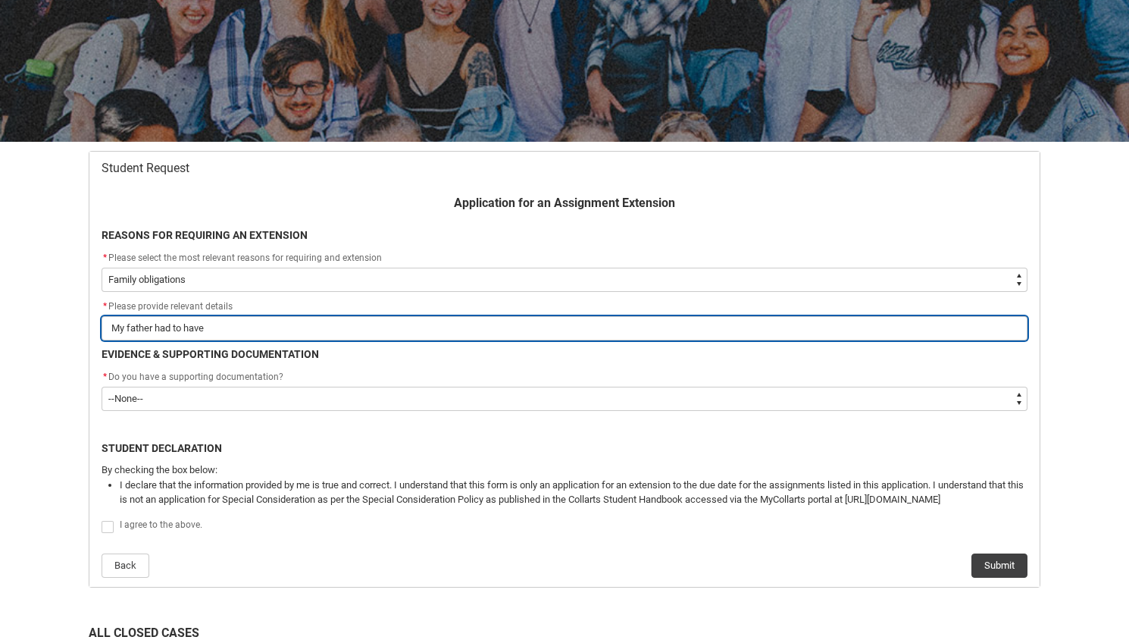
type input "My father had to have"
type lightning-primitive-input-simple "My father had to have s"
type input "My father had to have s"
type lightning-primitive-input-simple "My father had to have su"
type input "My father had to have su"
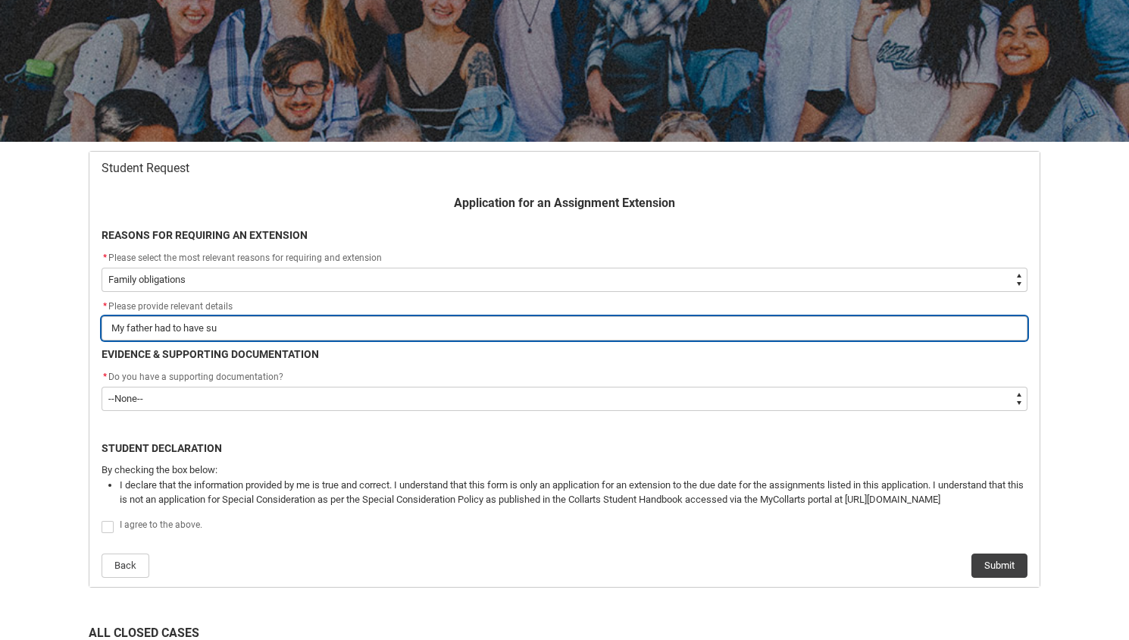
type lightning-primitive-input-simple "My father had to have sur"
type input "My father had to have sur"
type lightning-primitive-input-simple "My father had to have surg"
type input "My father had to have surg"
type lightning-primitive-input-simple "My father had to have surge"
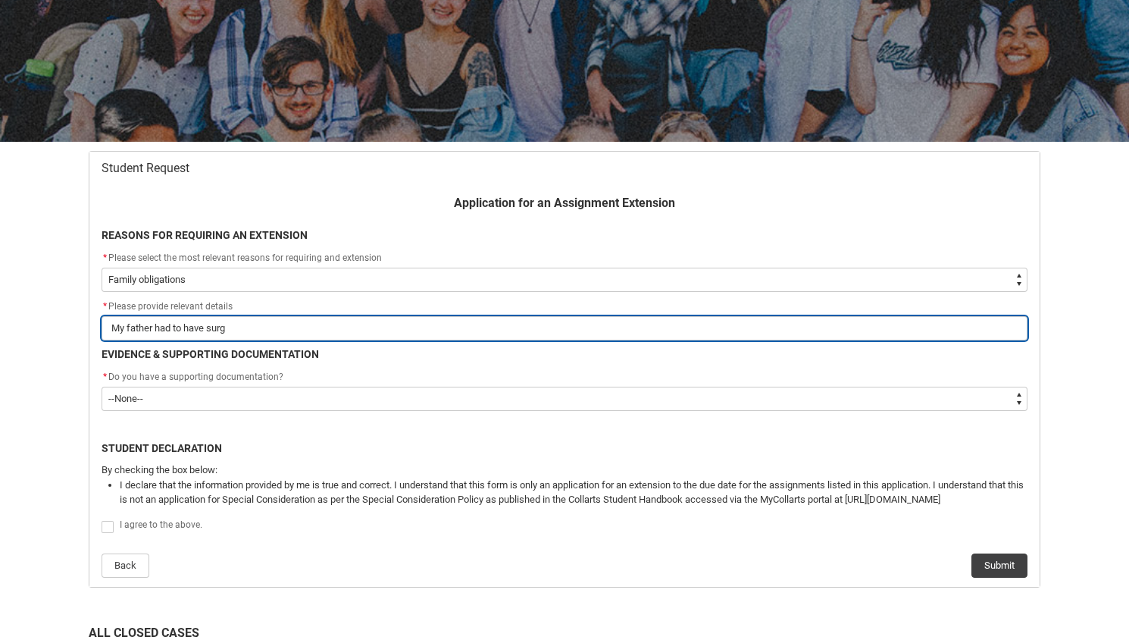
type input "My father had to have surge"
type lightning-primitive-input-simple "My father had to have surger"
type input "My father had to have surger"
type lightning-primitive-input-simple "My father had to have surgeru"
type input "My father had to have surgeru"
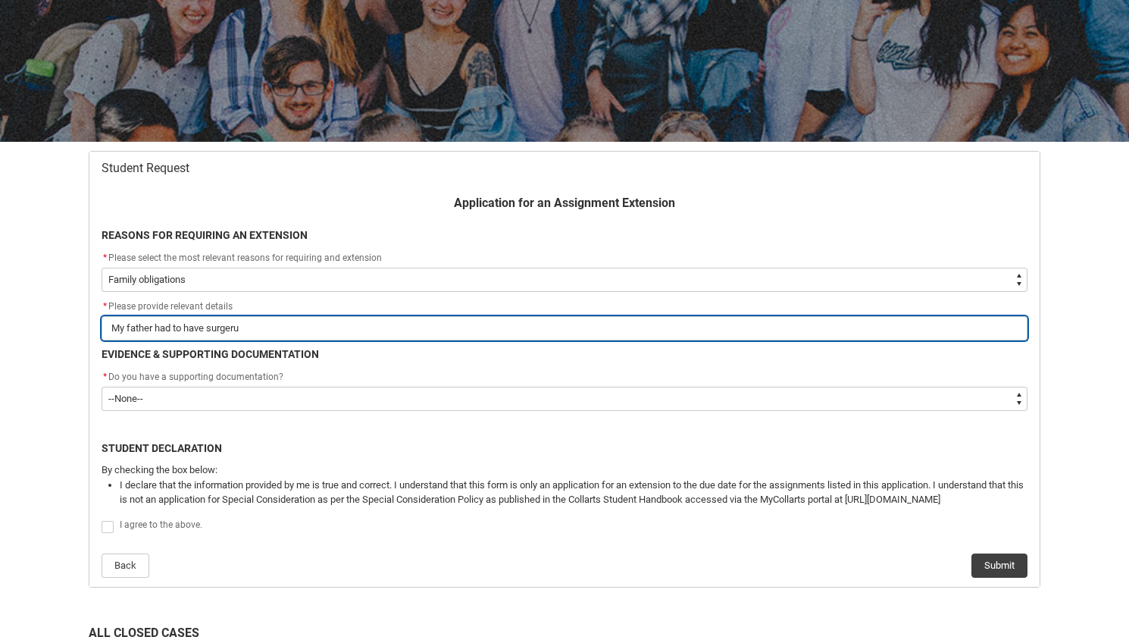
type lightning-primitive-input-simple "My father had to have surger"
type input "My father had to have surger"
type lightning-primitive-input-simple "My father had to have surgery"
type input "My father had to have surgery"
type lightning-primitive-input-simple "My father had to have surgery"
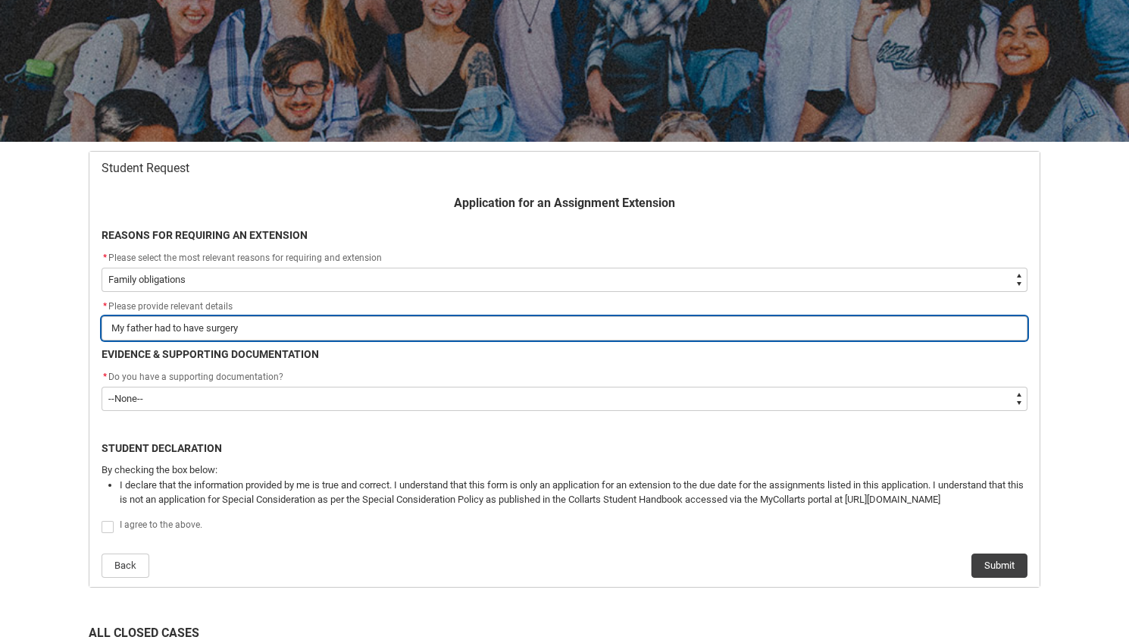
type input "My father had to have surgery"
type lightning-primitive-input-simple "My father had to have surgery o"
type input "My father had to have surgery o"
type lightning-primitive-input-simple "My father had to have surgery on"
type input "My father had to have surgery on"
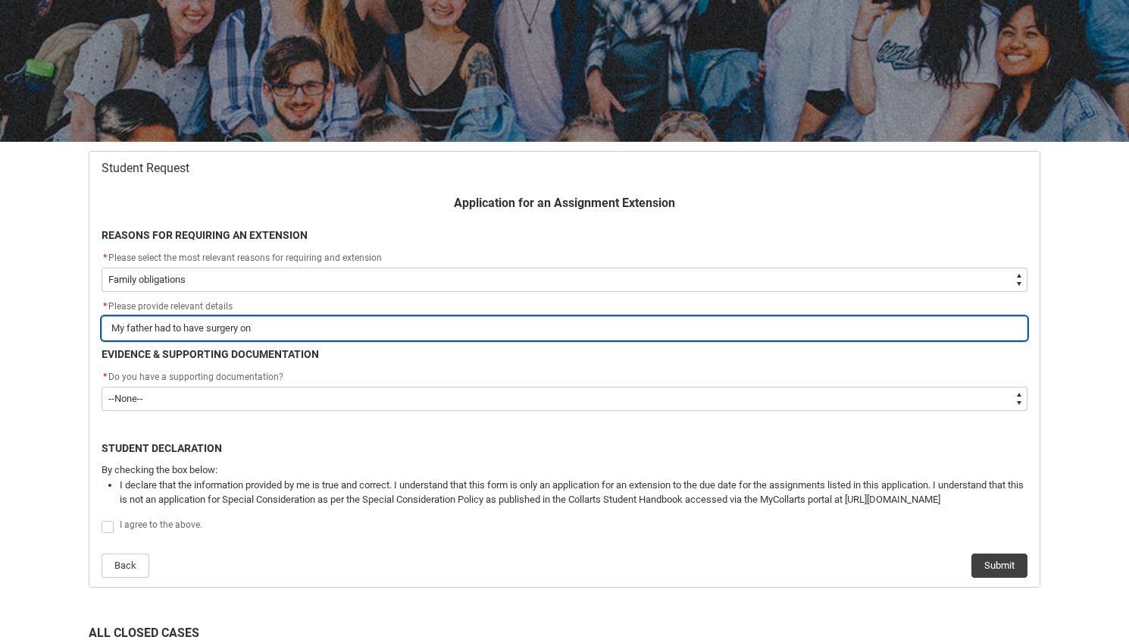
type lightning-primitive-input-simple "My father had to have surgery on"
type input "My father had to have surgery on"
type lightning-primitive-input-simple "My father had to have surgery on m"
type input "My father had to have surgery on m"
type lightning-primitive-input-simple "My father had to have surgery on mo"
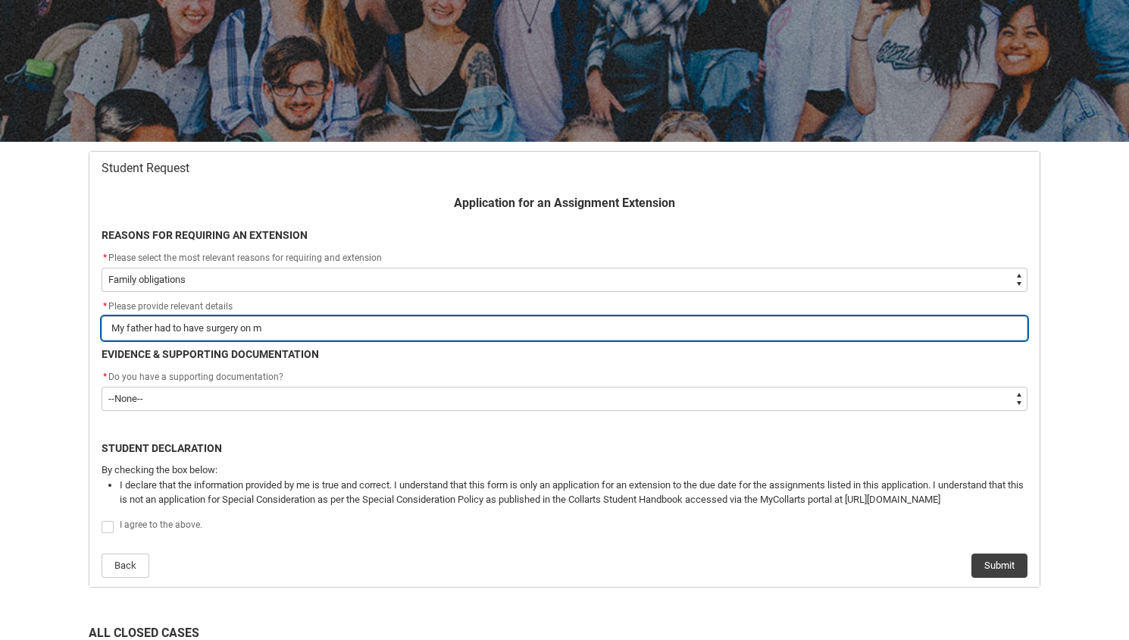
type input "My father had to have surgery on mo"
type lightning-primitive-input-simple "My father had to have surgery on mo"
type input "My father had to have surgery on mo"
type lightning-primitive-input-simple "My father had to have surgery on mo n"
type input "My father had to have surgery on mo n"
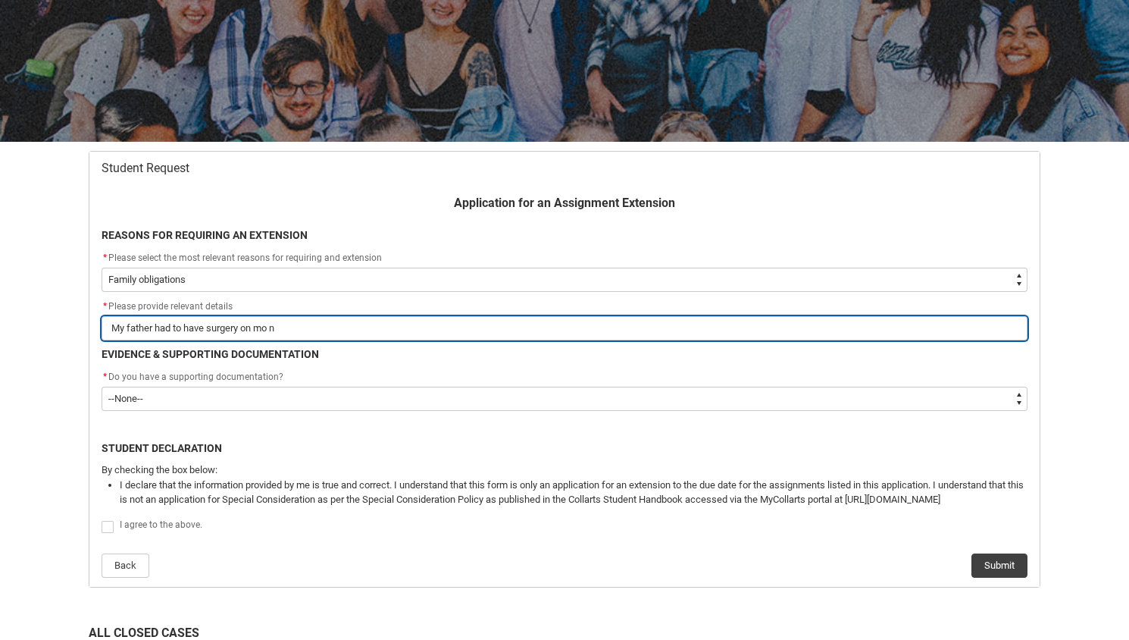
type lightning-primitive-input-simple "My father had to have surgery on mo ne"
type input "My father had to have surgery on mo ne"
type lightning-primitive-input-simple "My father had to have surgery on mo n"
type input "My father had to have surgery on mo n"
type lightning-primitive-input-simple "My father had to have surgery on mo"
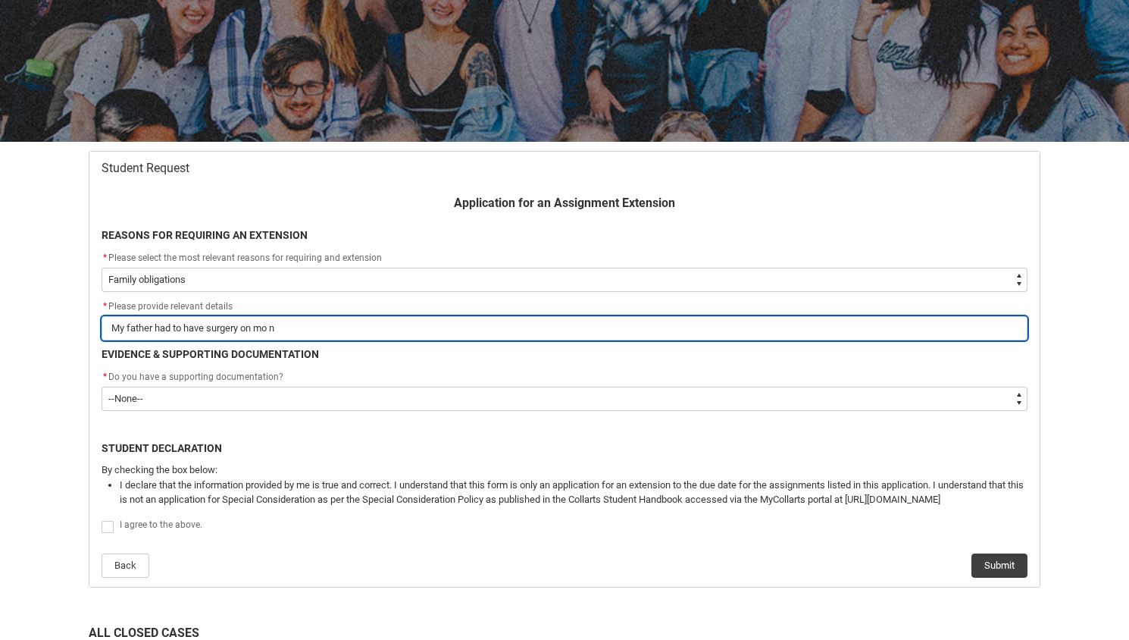
type input "My father had to have surgery on mo"
type lightning-primitive-input-simple "My father had to have surgery on mo d"
type input "My father had to have surgery on mo d"
type lightning-primitive-input-simple "My father had to have surgery on mo"
type input "My father had to have surgery on mo"
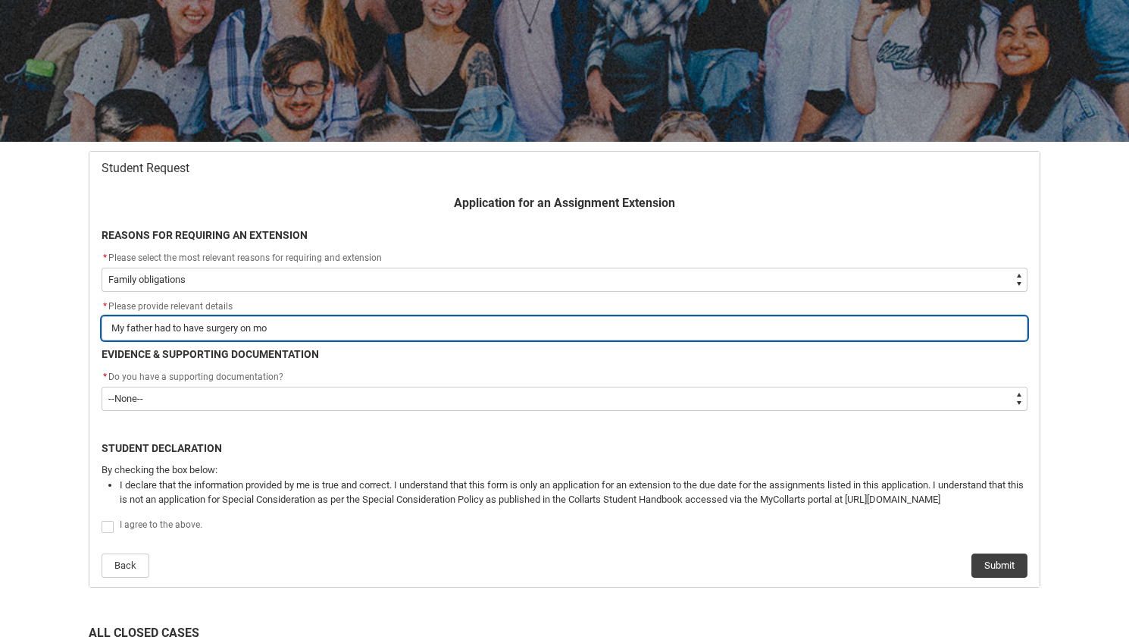
type lightning-primitive-input-simple "My father had to have surgery on mo"
type input "My father had to have surgery on mo"
type lightning-primitive-input-simple "My father had to have surgery [DATE]"
type input "My father had to have surgery [DATE]"
type lightning-primitive-input-simple "My father had to have surgery on mond"
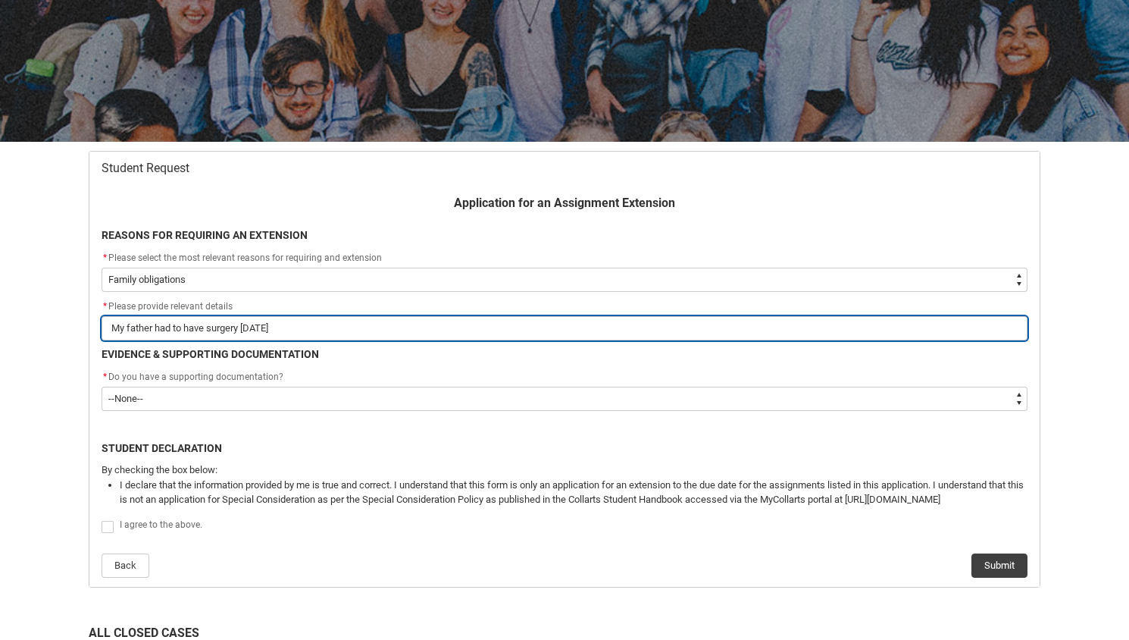
type input "My father had to have surgery on mond"
type lightning-primitive-input-simple "My father had to have surgery on [PERSON_NAME]"
type input "My father had to have surgery on [PERSON_NAME]"
type lightning-primitive-input-simple "My father had to have surgery [DATE]"
type input "My father had to have surgery [DATE]"
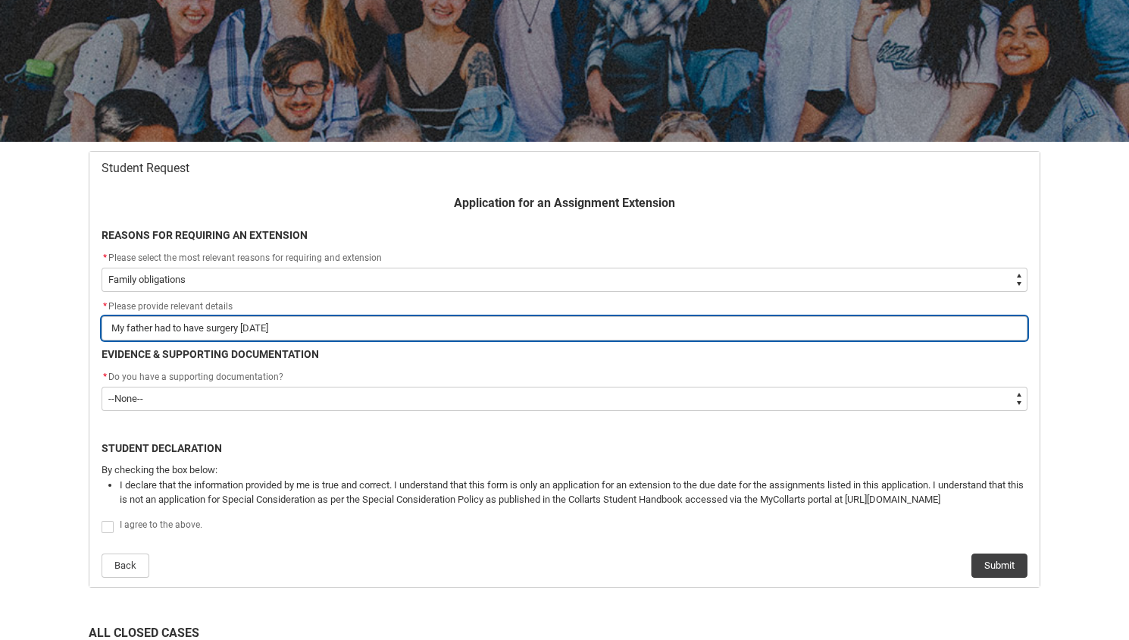
type lightning-primitive-input-simple "My father had to have surgery [DATE]"
type input "My father had to have surgery [DATE]"
type lightning-primitive-input-simple "My father had to have surgery [DATE] a"
type input "My father had to have surgery [DATE] a"
type lightning-primitive-input-simple "My father had to have surgery [DATE] an"
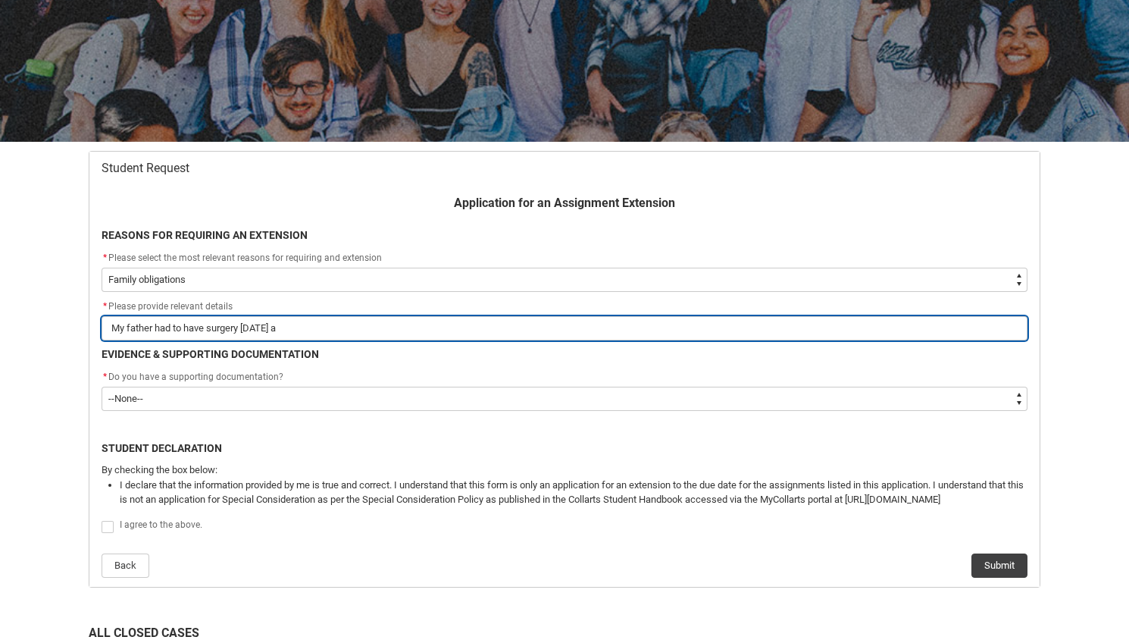
type input "My father had to have surgery [DATE] an"
type lightning-primitive-input-simple "My father had to have surgery [DATE] and"
type input "My father had to have surgery [DATE] and"
type lightning-primitive-input-simple "My father had to have surgery [DATE] and"
type input "My father had to have surgery [DATE] and"
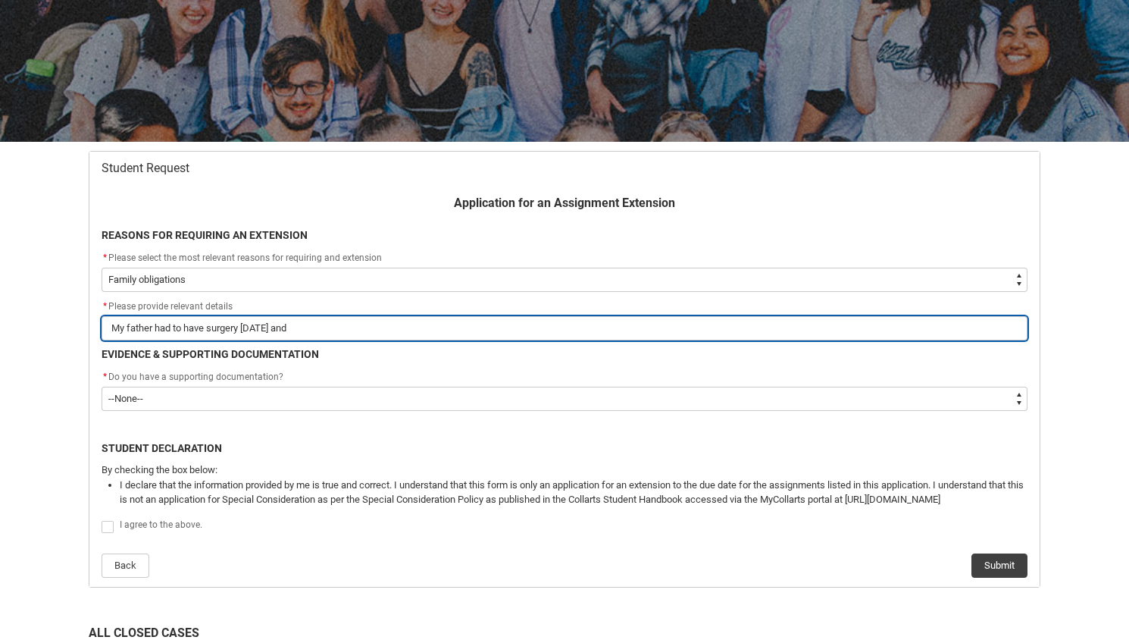
type lightning-primitive-input-simple "My father had to have surgery [DATE] and i"
type input "My father had to have surgery [DATE] and i"
type lightning-primitive-input-simple "My father had to have surgery [DATE] and I"
type input "My father had to have surgery [DATE] and I"
type lightning-primitive-input-simple "My father had to have surgery [DATE] and I h"
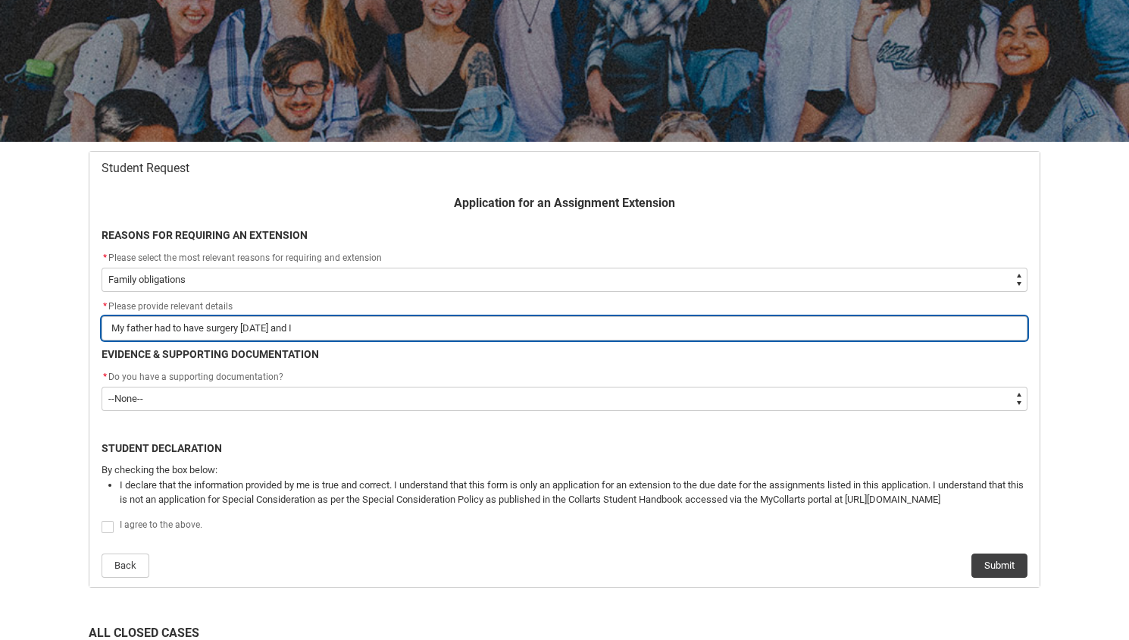
type input "My father had to have surgery [DATE] and I h"
type lightning-primitive-input-simple "My father had to have surgery [DATE] and I ha"
type input "My father had to have surgery [DATE] and I ha"
type lightning-primitive-input-simple "My father had to have surgery [DATE] and I had"
type input "My father had to have surgery [DATE] and I had"
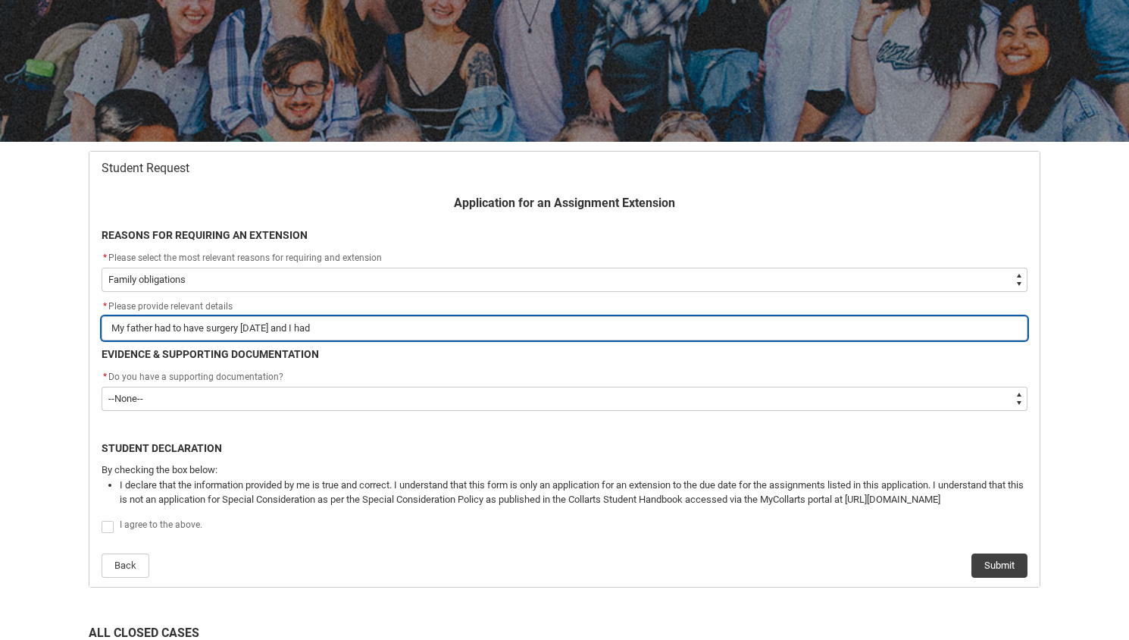
type lightning-primitive-input-simple "My father had to have surgery [DATE] and I had"
type input "My father had to have surgery [DATE] and I had"
type lightning-primitive-input-simple "My father had to have surgery [DATE] and I had t"
type input "My father had to have surgery [DATE] and I had t"
type lightning-primitive-input-simple "My father had to have surgery [DATE] and I had to"
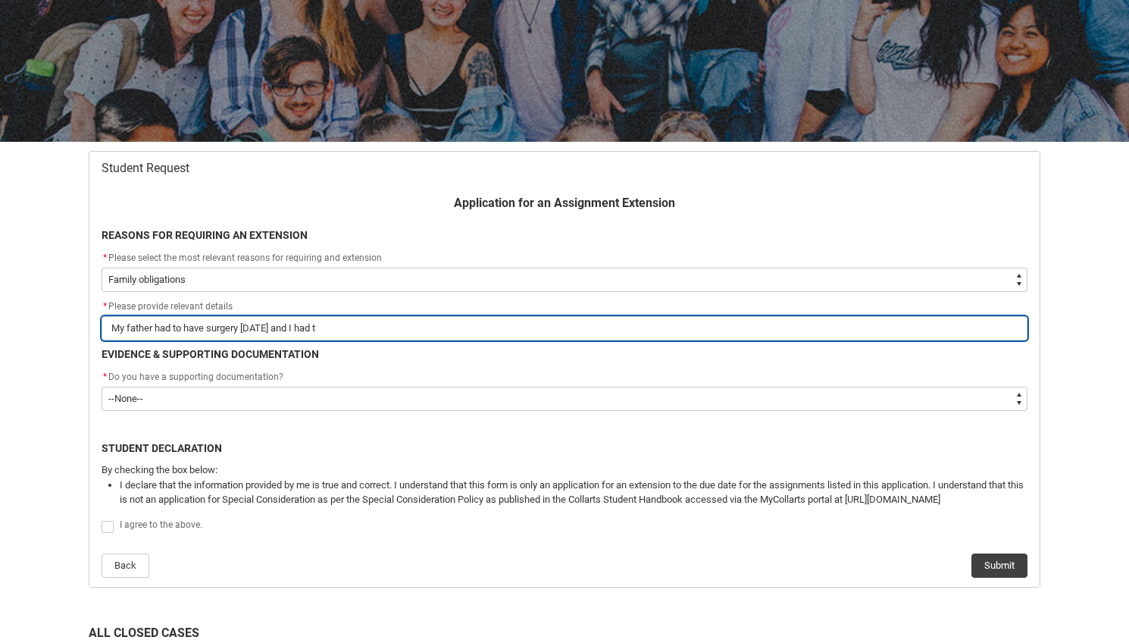
type input "My father had to have surgery [DATE] and I had to"
type lightning-primitive-input-simple "My father had to have surgery [DATE] and I had tob"
type input "My father had to have surgery [DATE] and I had tob"
type lightning-primitive-input-simple "My father had to have surgery [DATE] and I had to"
type input "My father had to have surgery [DATE] and I had to"
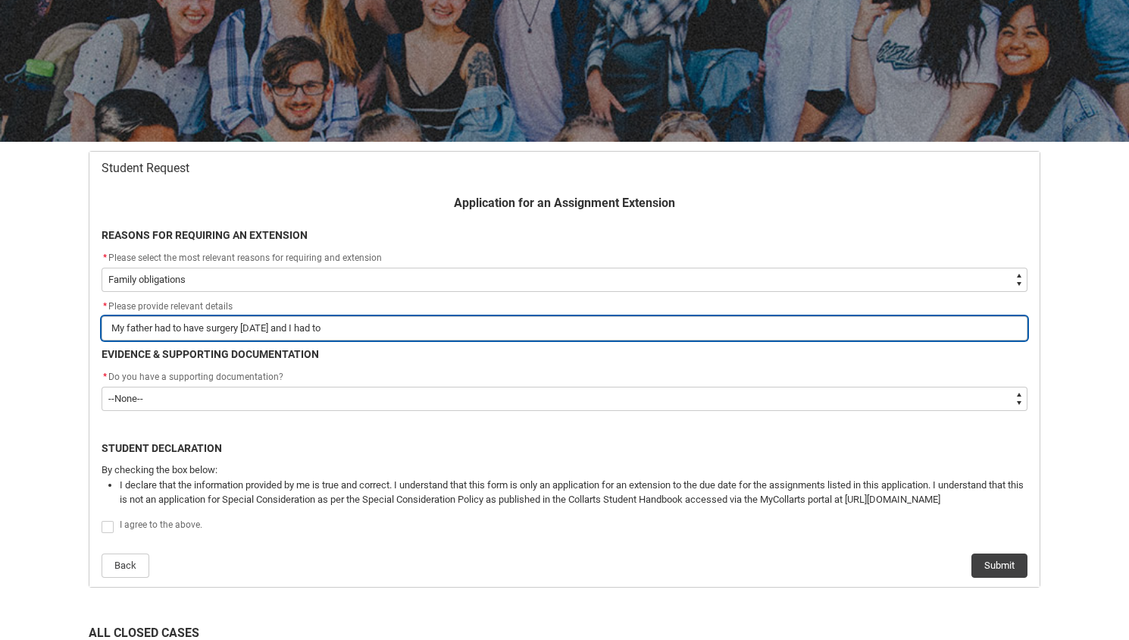
type lightning-primitive-input-simple "My father had to have surgery [DATE] and I had to"
type input "My father had to have surgery [DATE] and I had to"
type lightning-primitive-input-simple "My father had to have surgery [DATE] and I had to b"
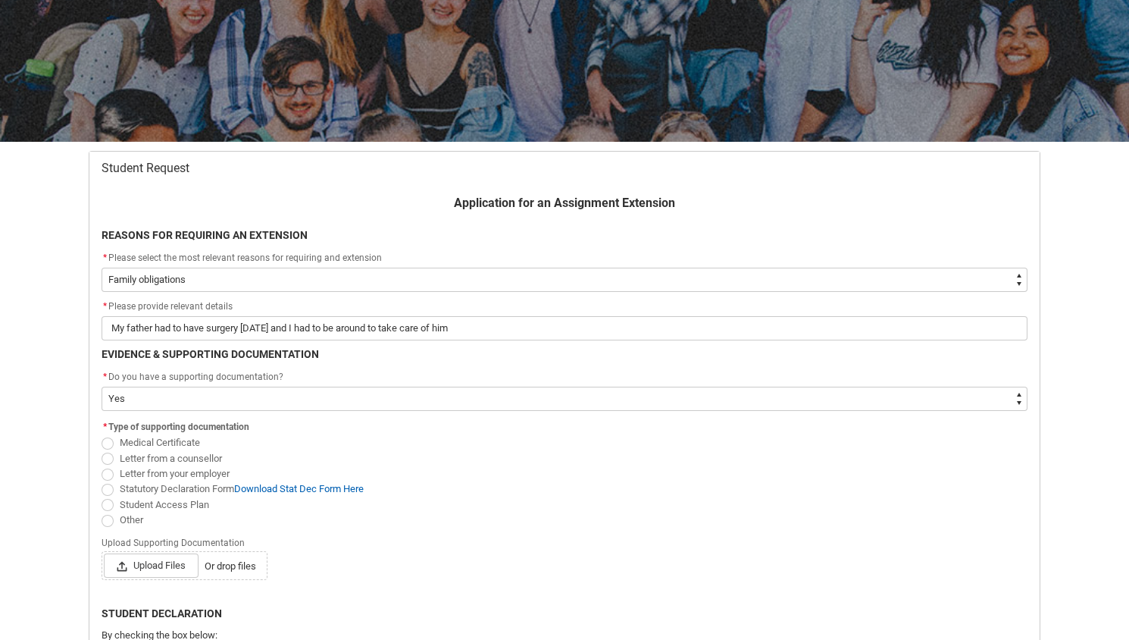
click at [132, 437] on span "Medical Certificate" at bounding box center [160, 442] width 80 height 11
click at [102, 435] on input "Medical Certificate" at bounding box center [101, 434] width 1 height 1
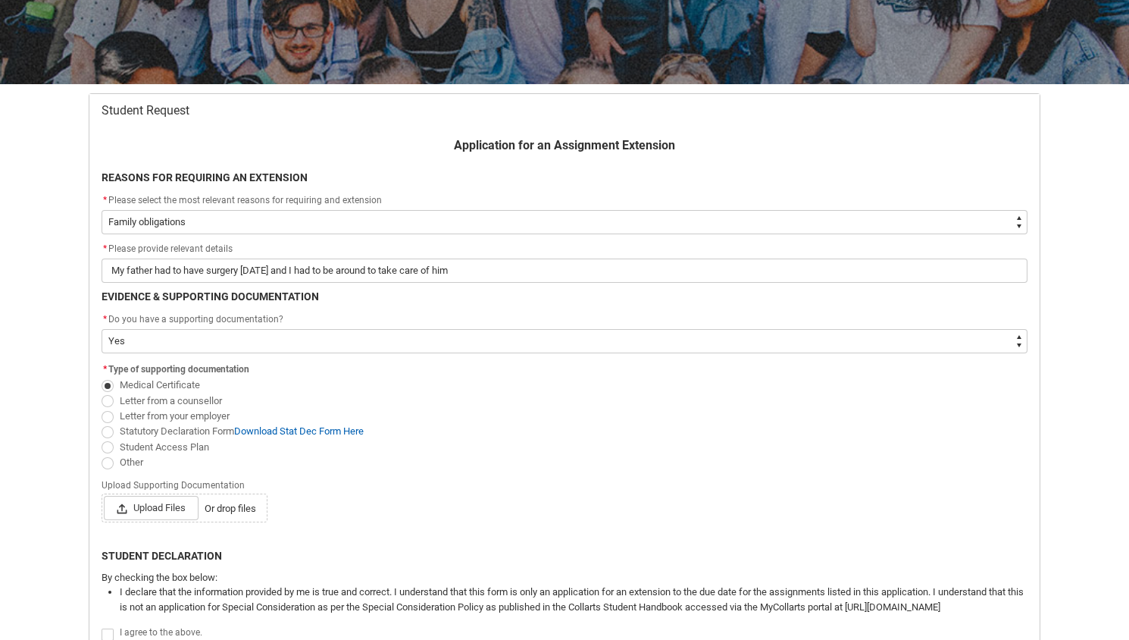
scroll to position [222, 0]
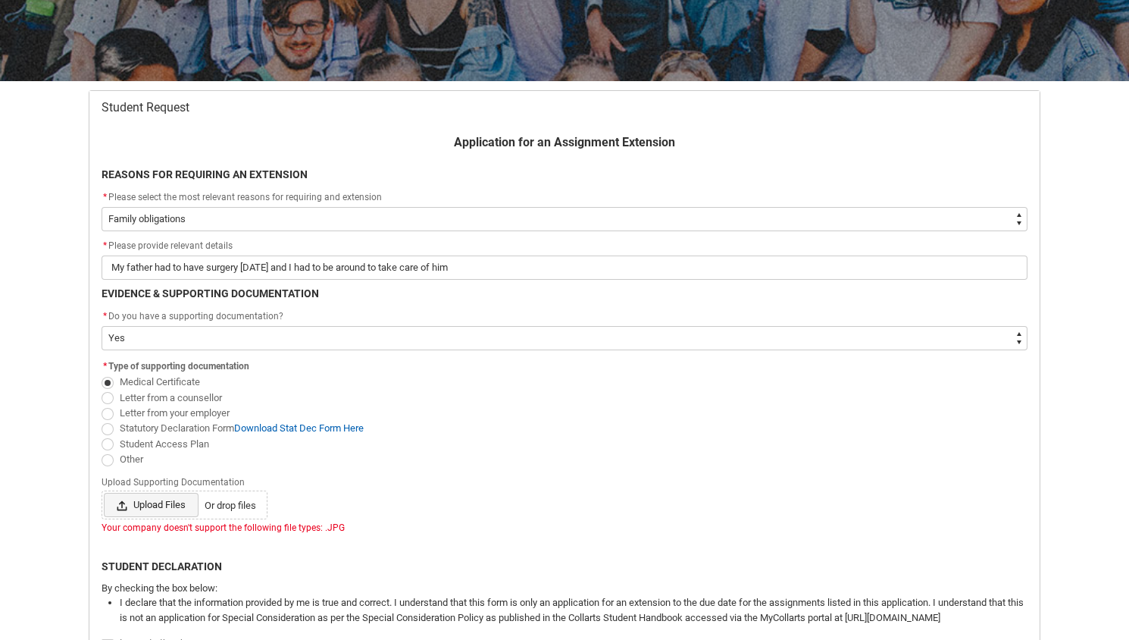
click at [161, 503] on span "Upload Files" at bounding box center [151, 505] width 95 height 24
click at [104, 493] on input "Upload Files Or drop files" at bounding box center [103, 492] width 1 height 1
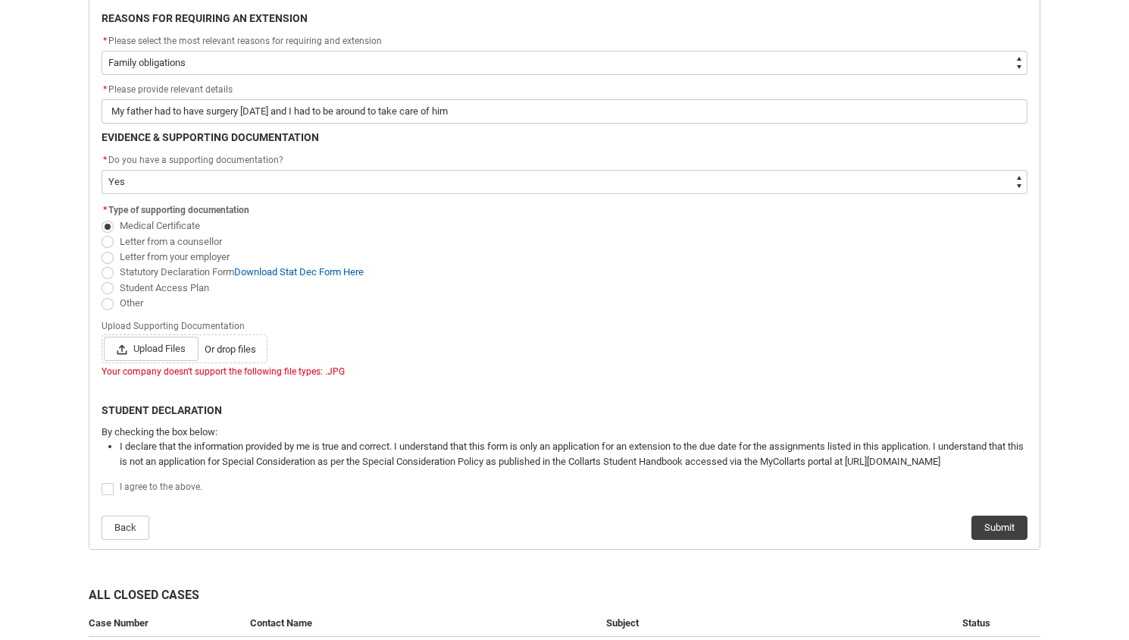
scroll to position [407, 0]
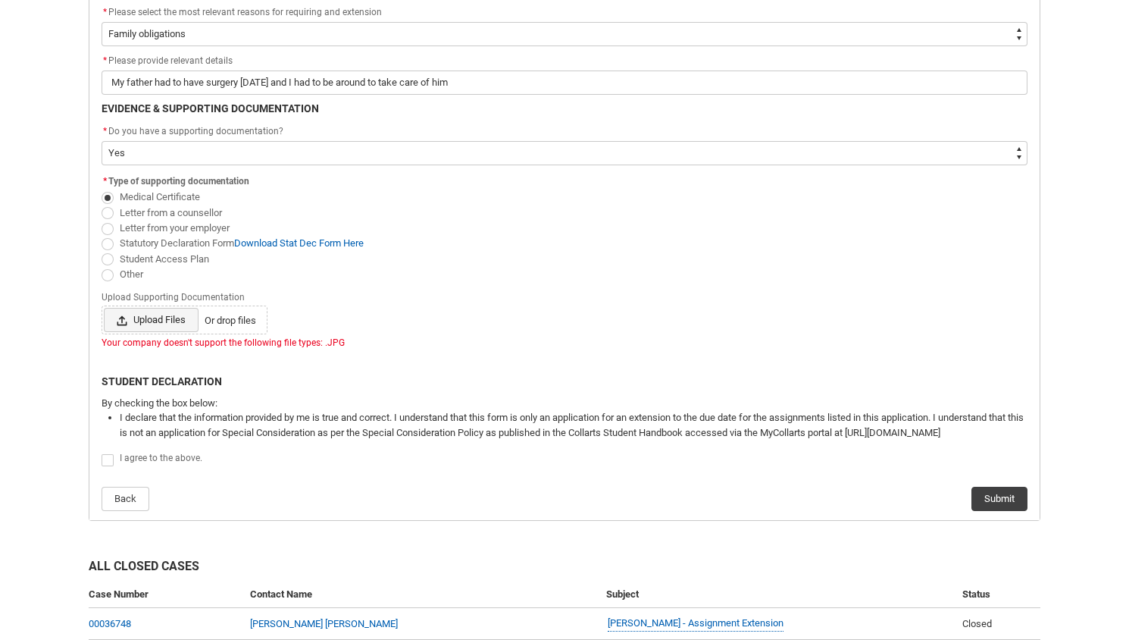
click at [141, 315] on span "Upload Files" at bounding box center [151, 320] width 95 height 24
click at [104, 308] on input "Upload Files Or drop files" at bounding box center [103, 307] width 1 height 1
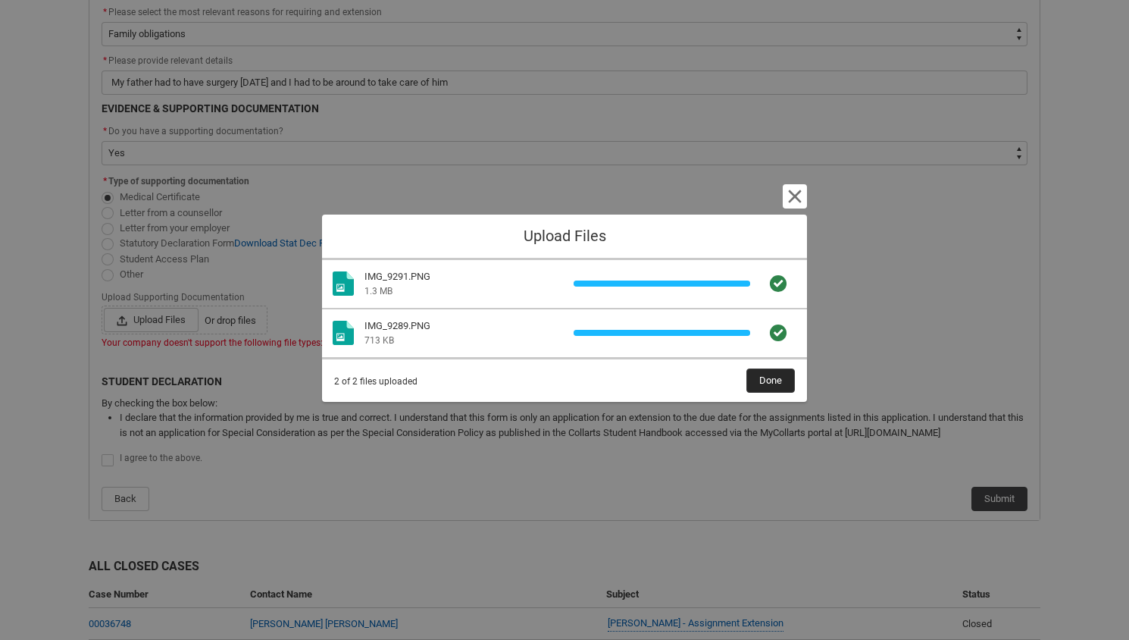
click at [777, 387] on span "Done" at bounding box center [770, 380] width 23 height 23
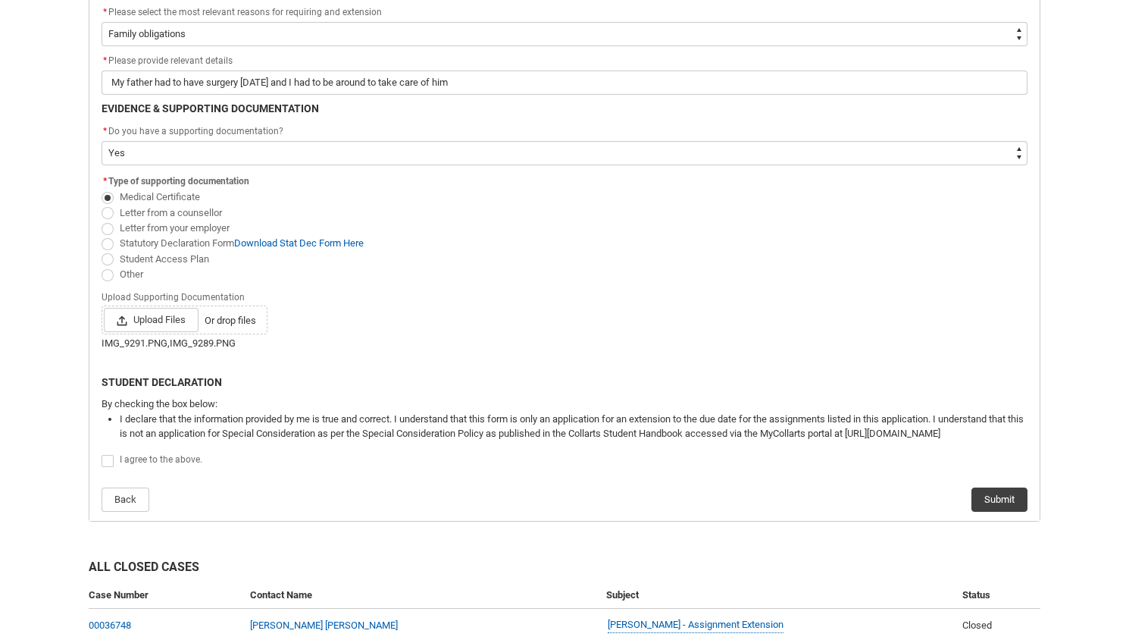
click at [108, 461] on span "Redu_Student_Request flow" at bounding box center [108, 461] width 12 height 12
click at [102, 453] on input "Redu_Student_Request flow" at bounding box center [101, 452] width 1 height 1
click at [984, 499] on button "Submit" at bounding box center [1000, 499] width 56 height 24
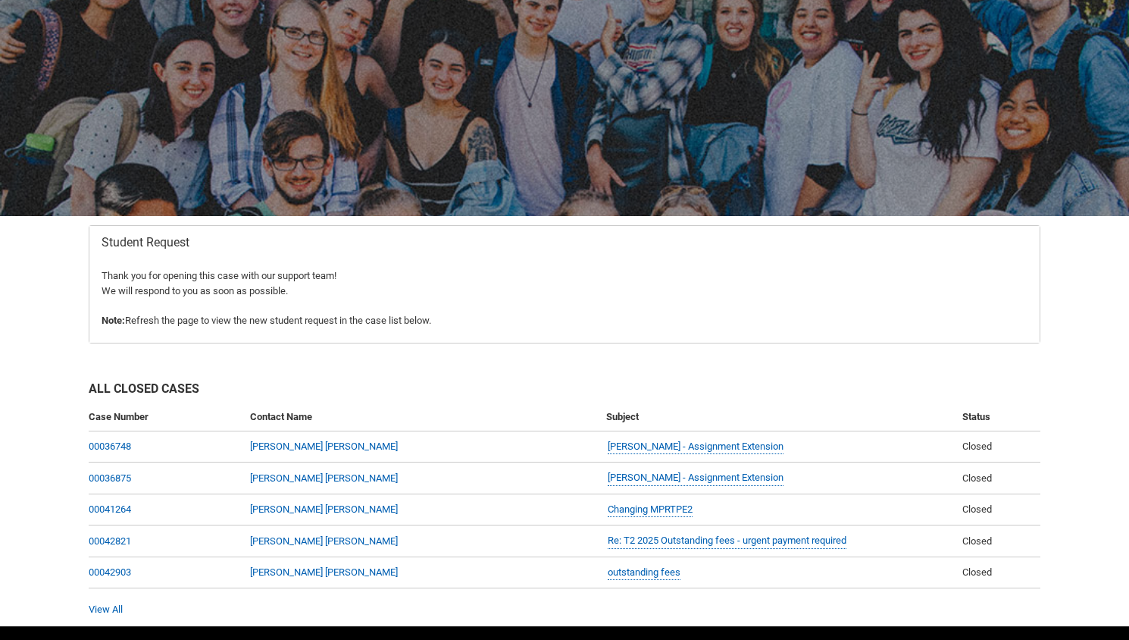
scroll to position [130, 0]
